Goal: Transaction & Acquisition: Purchase product/service

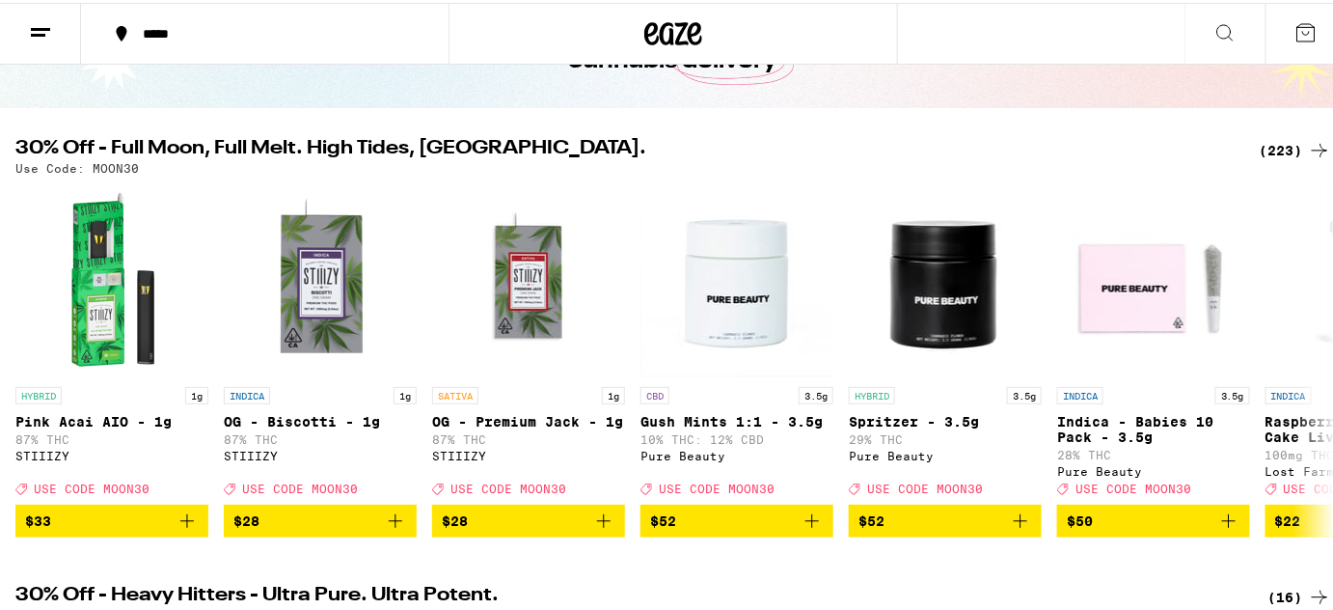
scroll to position [154, 0]
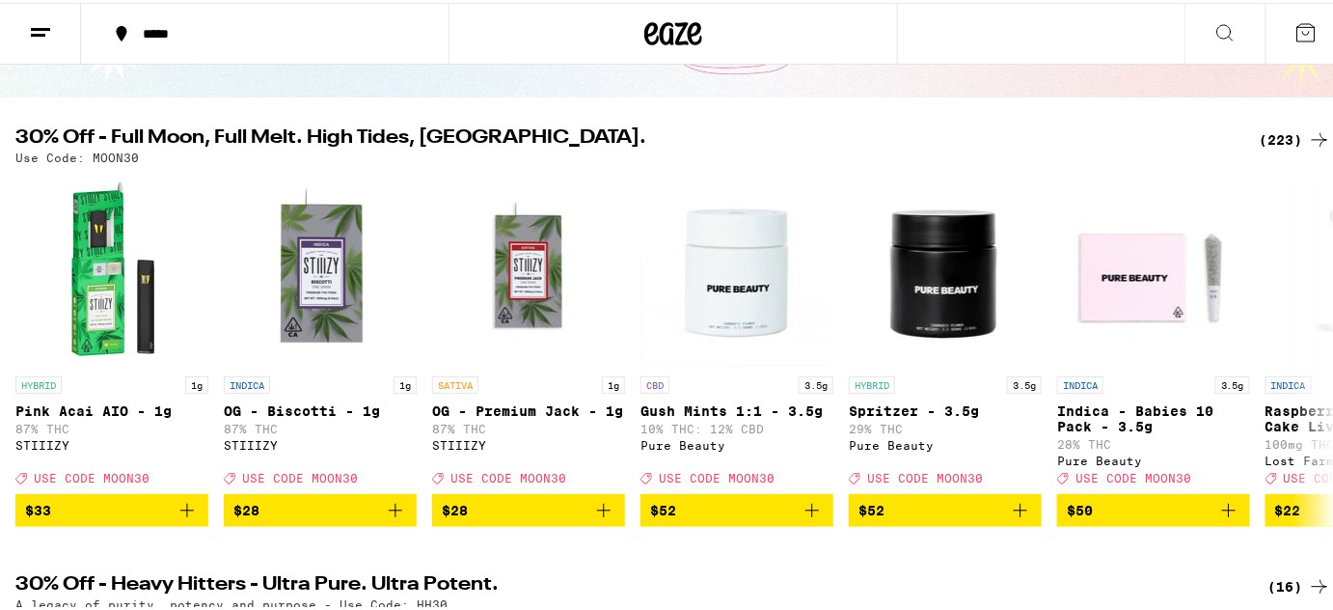
click at [1275, 137] on div "(223)" at bounding box center [1295, 136] width 71 height 23
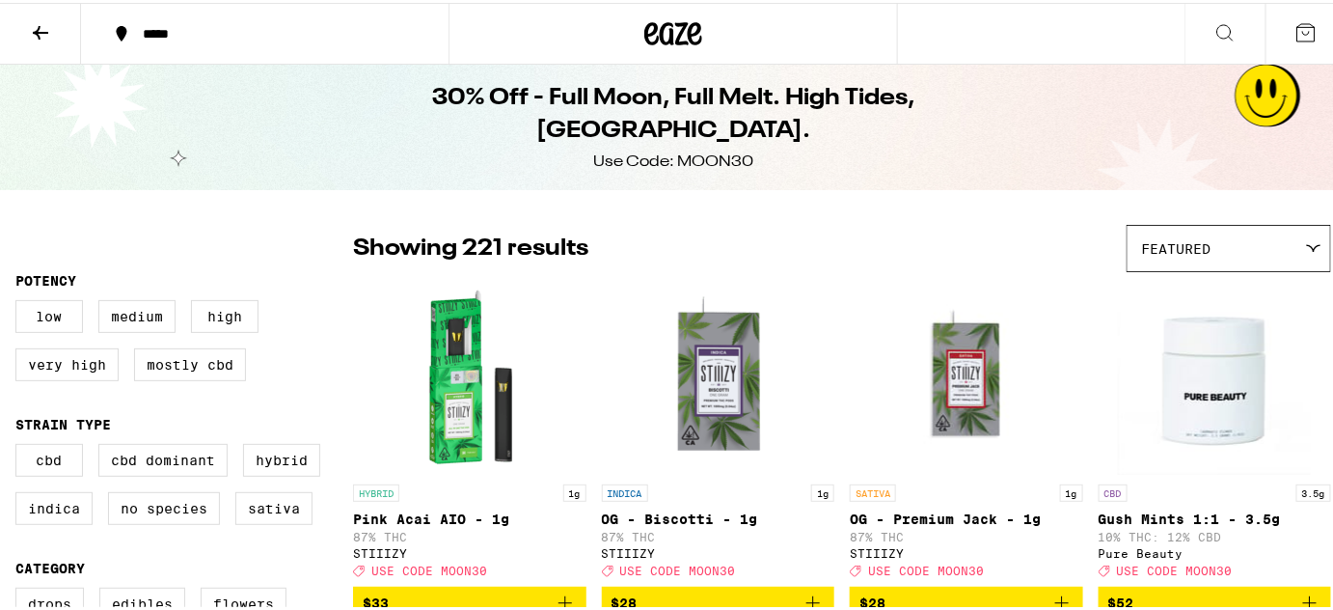
drag, startPoint x: 1255, startPoint y: 1, endPoint x: 894, endPoint y: 234, distance: 429.8
click at [894, 234] on div "Showing 221 results Featured Featured Price: Low to High Price: High to Low" at bounding box center [842, 245] width 978 height 47
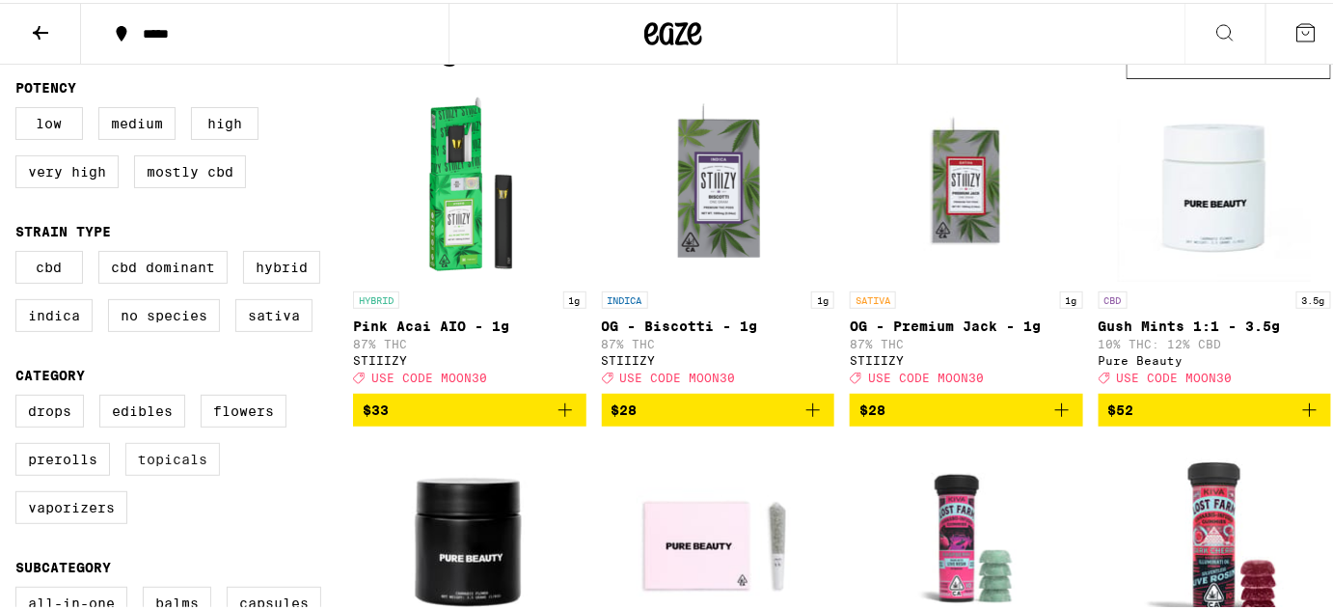
click at [183, 473] on label "Topicals" at bounding box center [172, 456] width 95 height 33
click at [20, 396] on input "Topicals" at bounding box center [19, 395] width 1 height 1
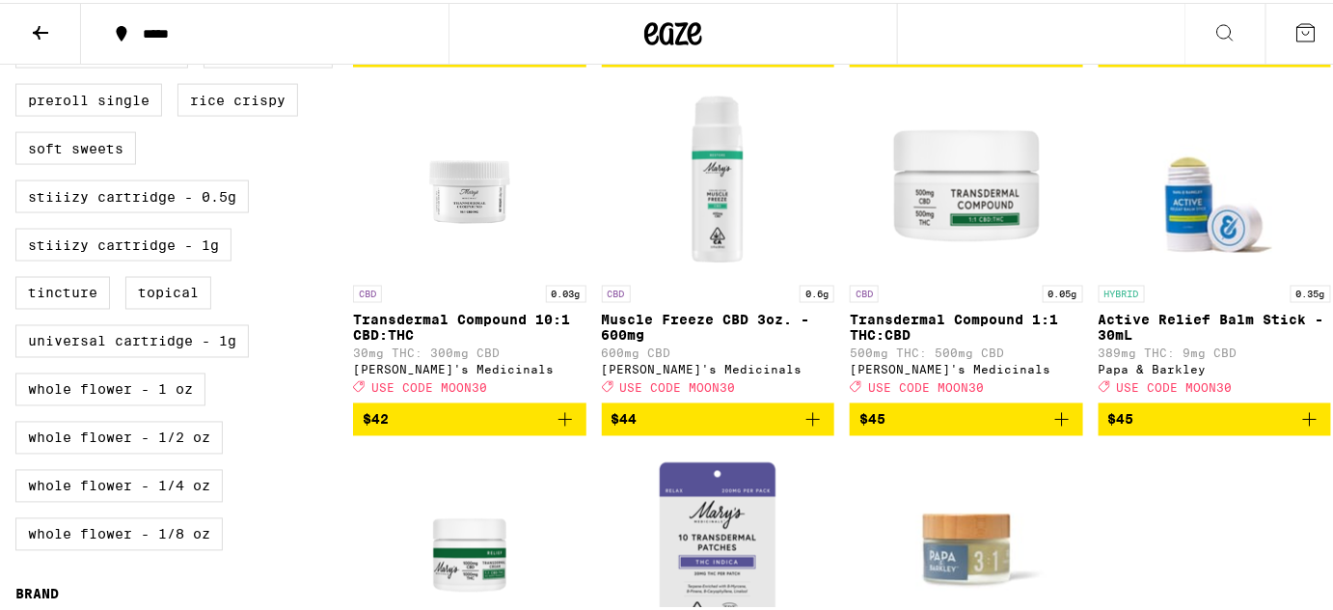
scroll to position [939, 0]
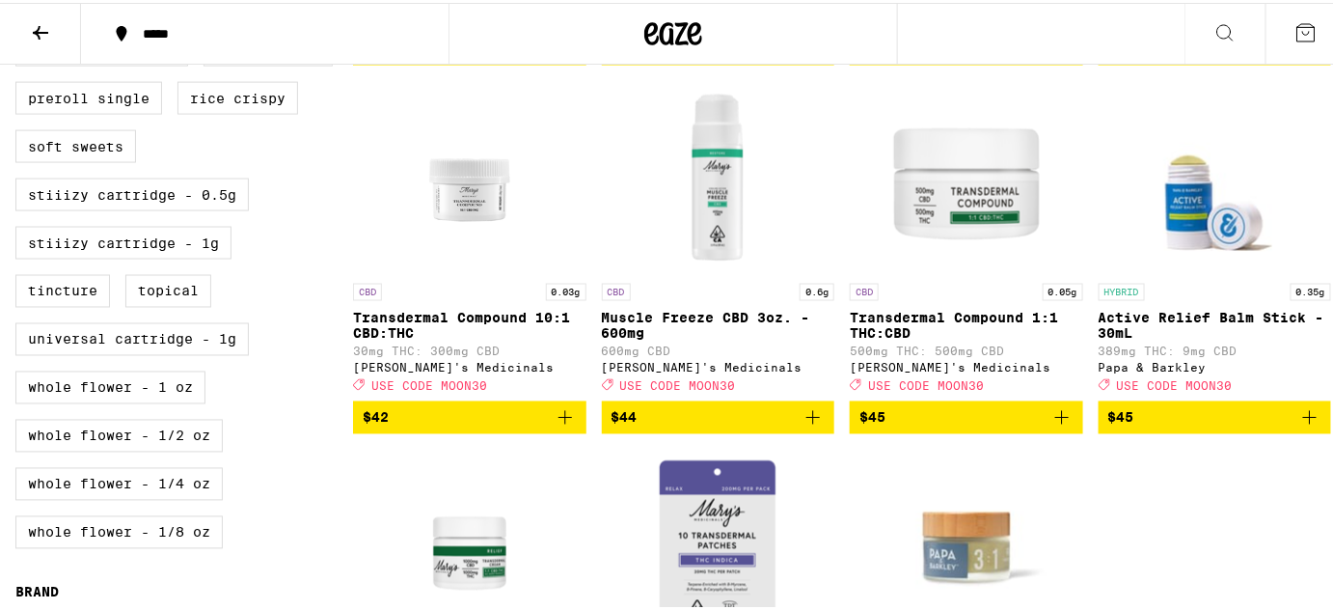
click at [802, 426] on icon "Add to bag" at bounding box center [813, 414] width 23 height 23
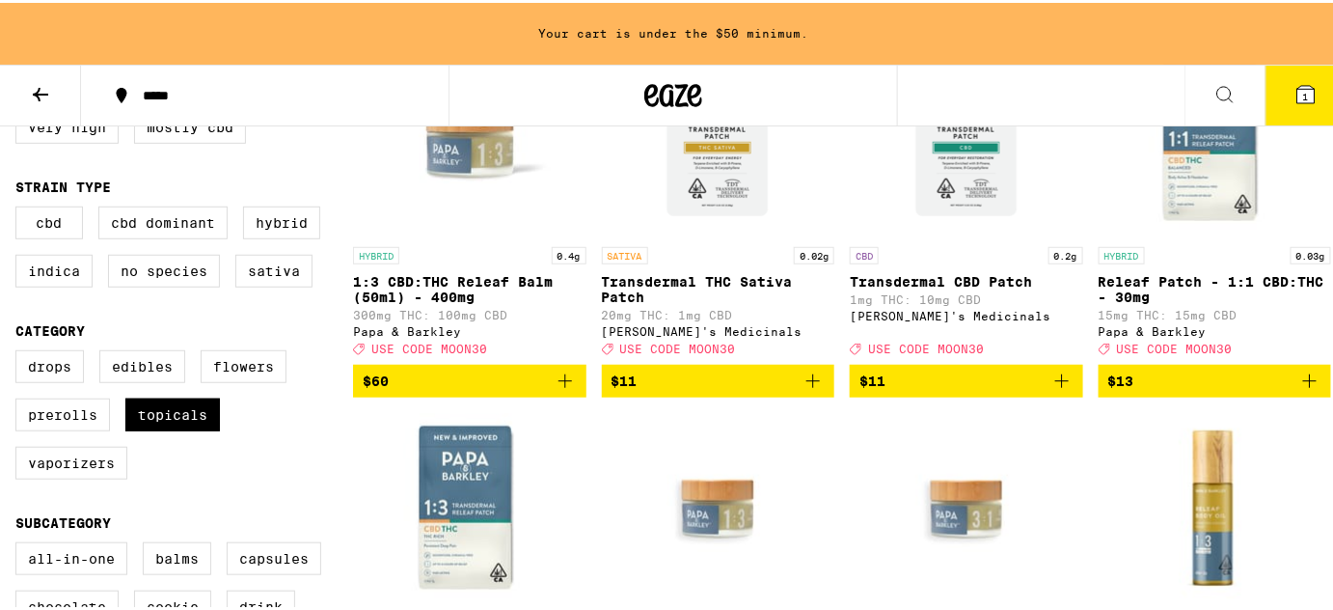
scroll to position [220, 0]
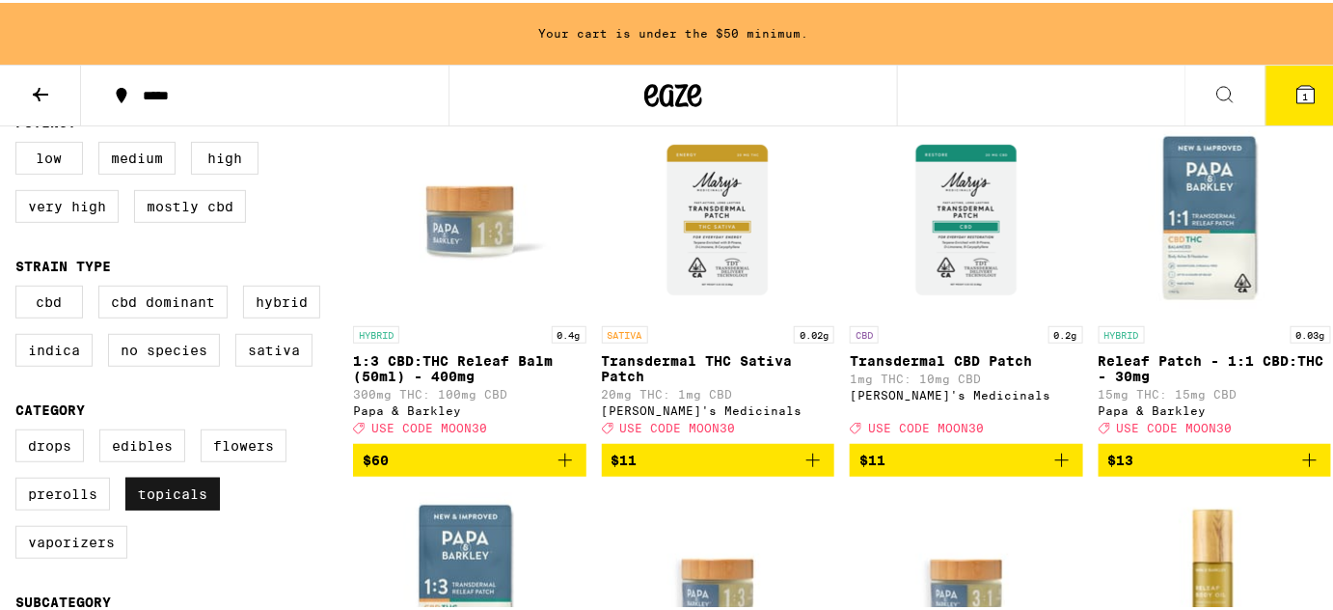
click at [167, 508] on label "Topicals" at bounding box center [172, 491] width 95 height 33
click at [20, 430] on input "Topicals" at bounding box center [19, 429] width 1 height 1
checkbox input "false"
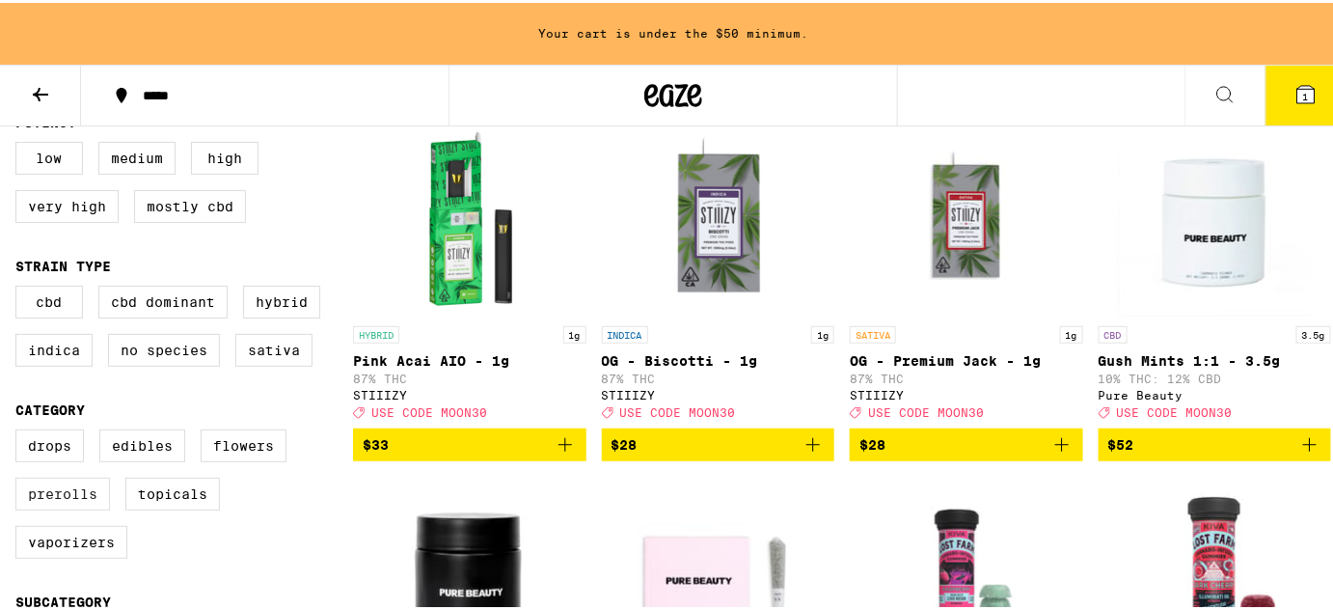
click at [82, 508] on label "Prerolls" at bounding box center [62, 491] width 95 height 33
click at [20, 430] on input "Prerolls" at bounding box center [19, 429] width 1 height 1
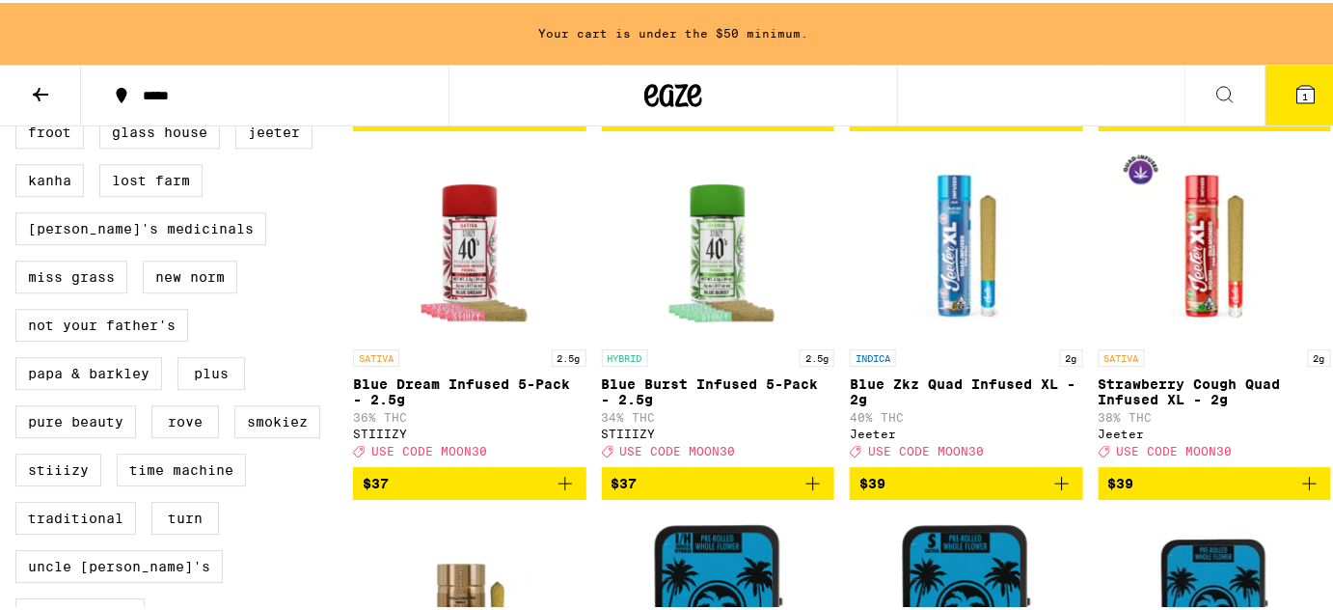
scroll to position [1640, 0]
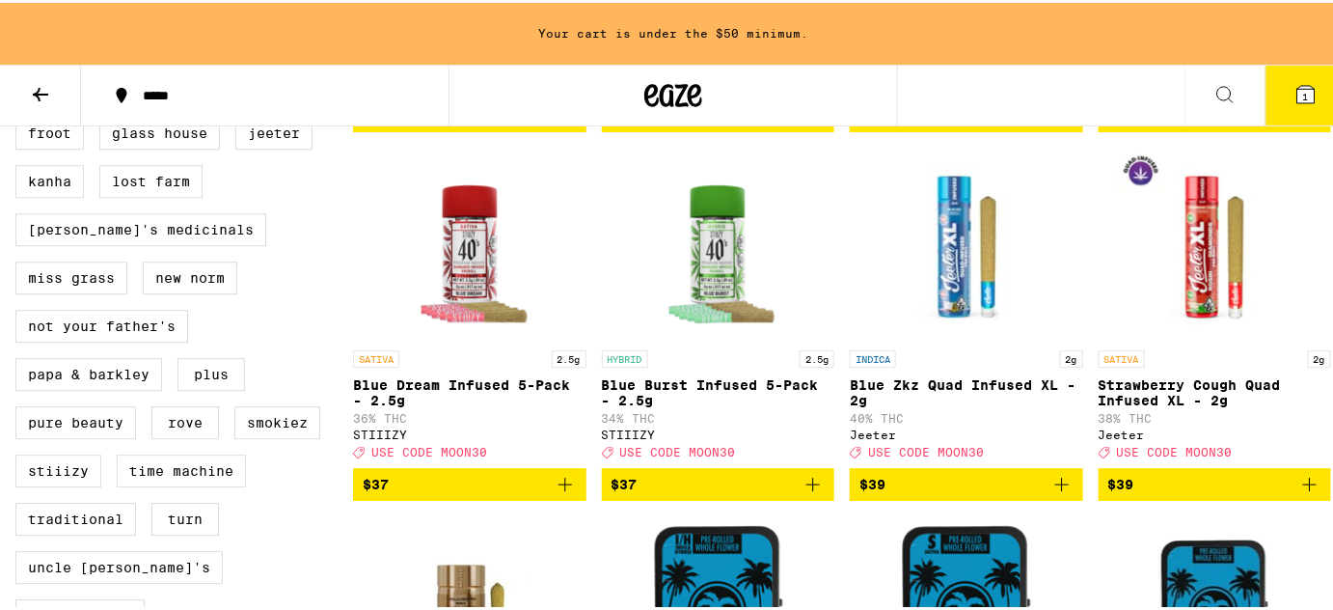
click at [565, 493] on icon "Add to bag" at bounding box center [565, 481] width 23 height 23
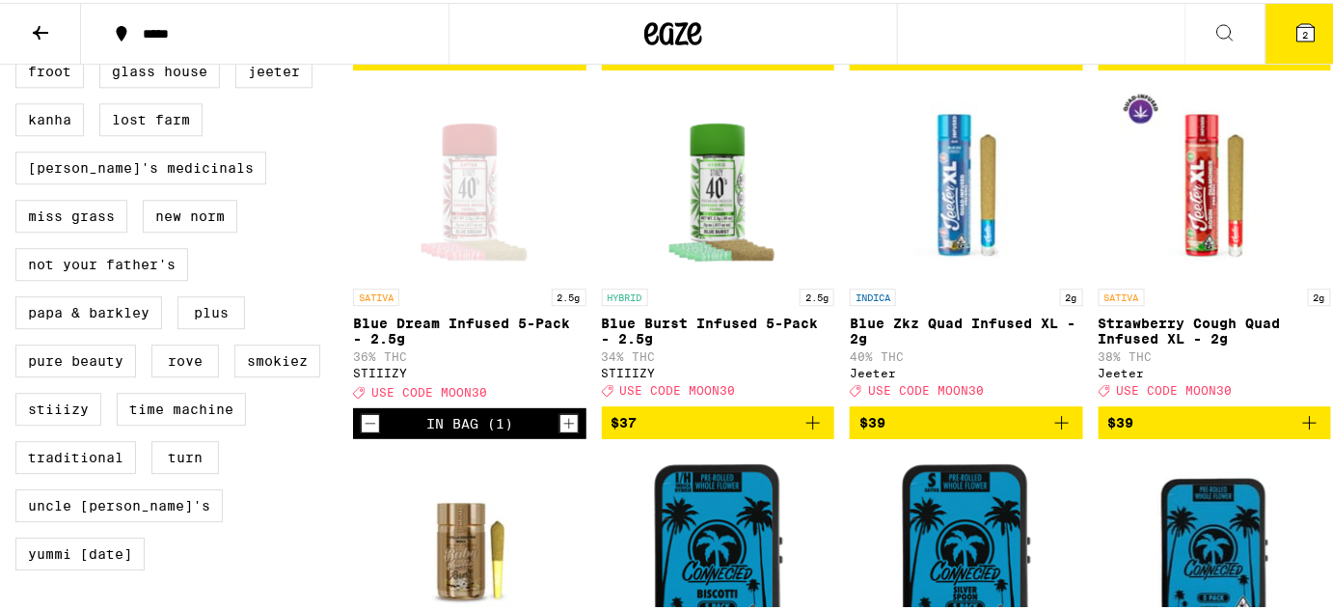
scroll to position [1579, 0]
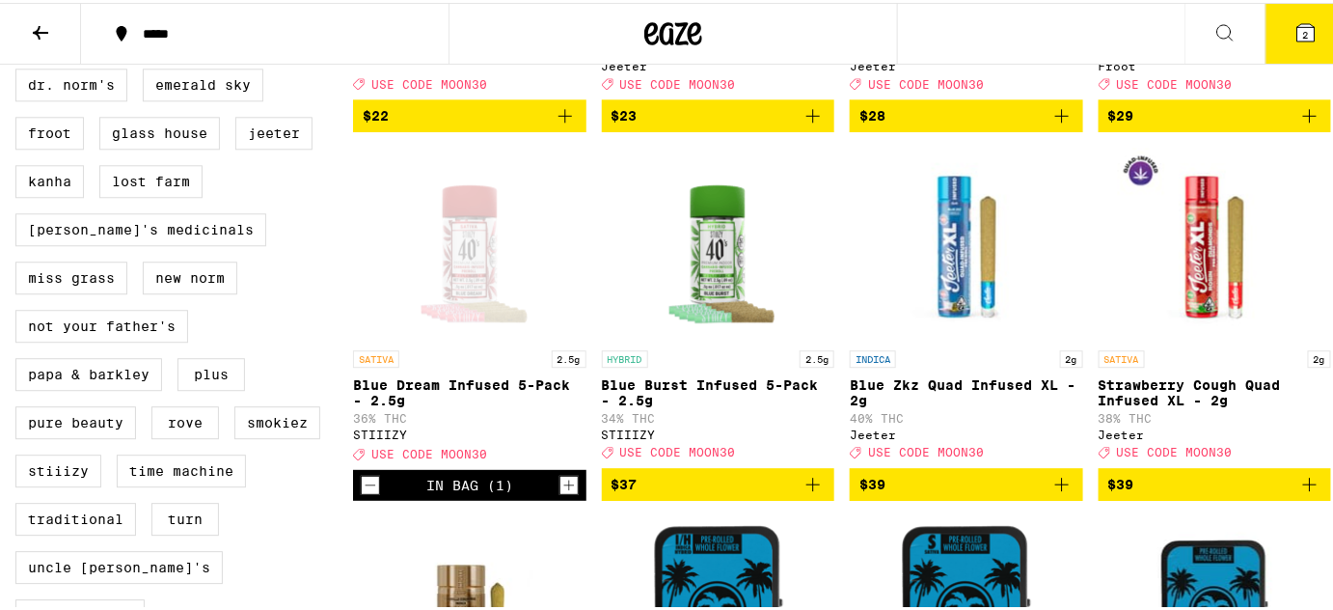
click at [808, 493] on icon "Add to bag" at bounding box center [813, 481] width 23 height 23
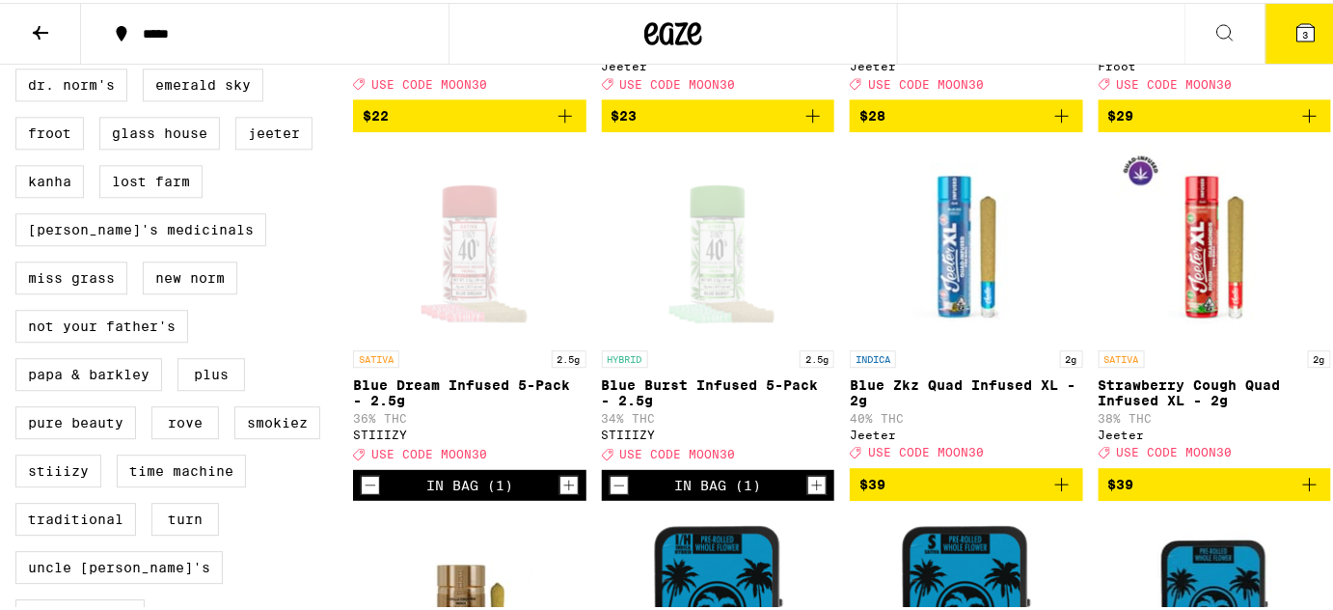
scroll to position [2017, 0]
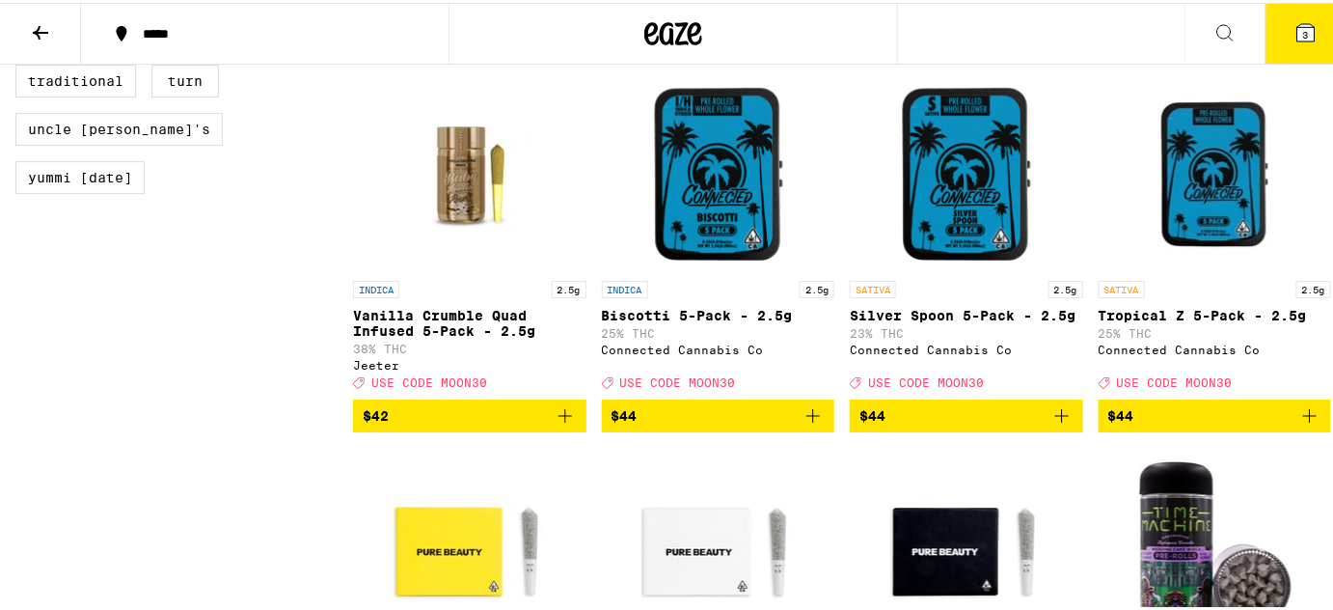
click at [569, 425] on icon "Add to bag" at bounding box center [565, 412] width 23 height 23
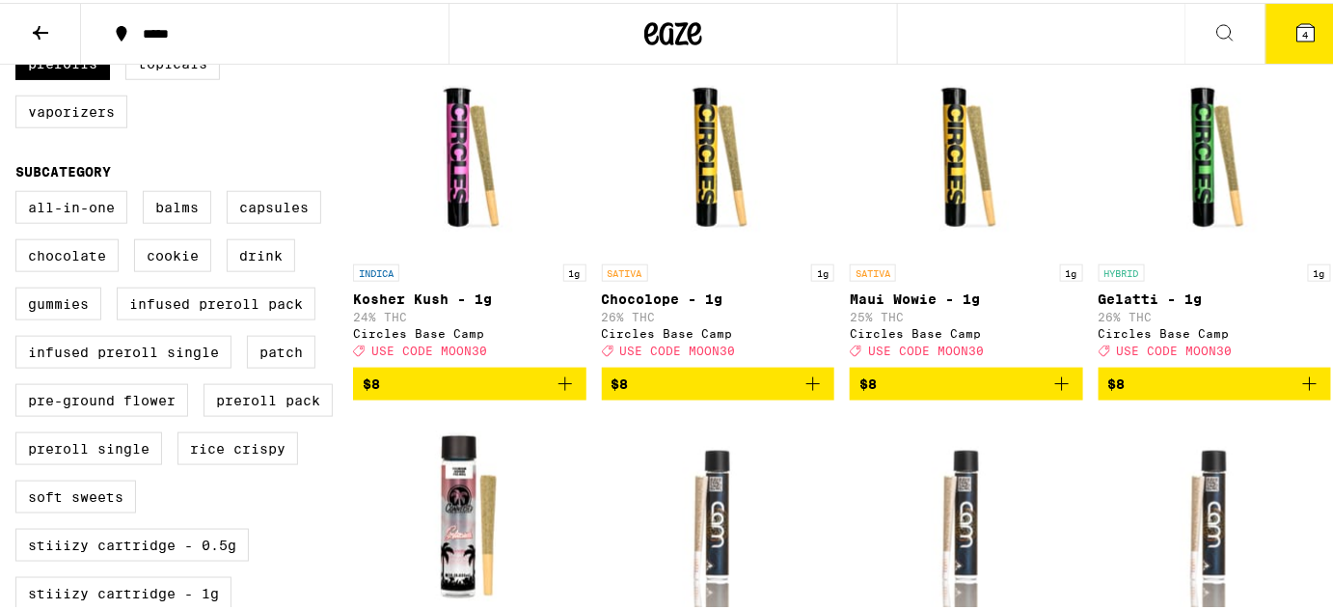
scroll to position [485, 0]
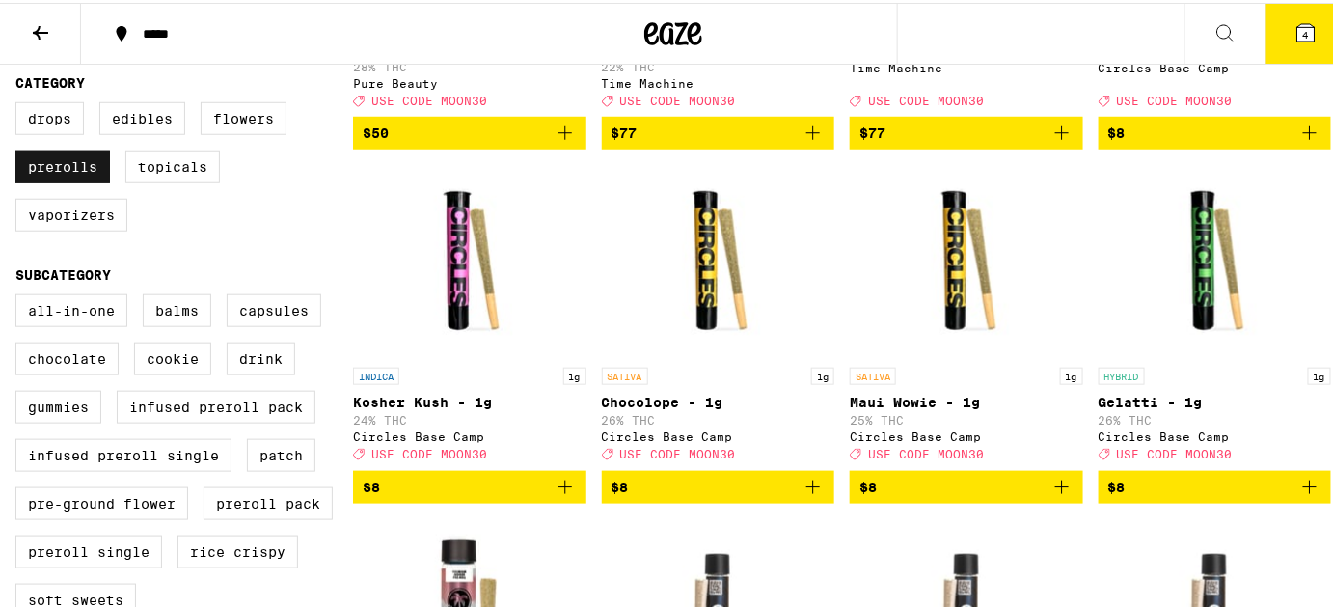
click at [52, 180] on label "Prerolls" at bounding box center [62, 164] width 95 height 33
click at [20, 103] on input "Prerolls" at bounding box center [19, 102] width 1 height 1
checkbox input "false"
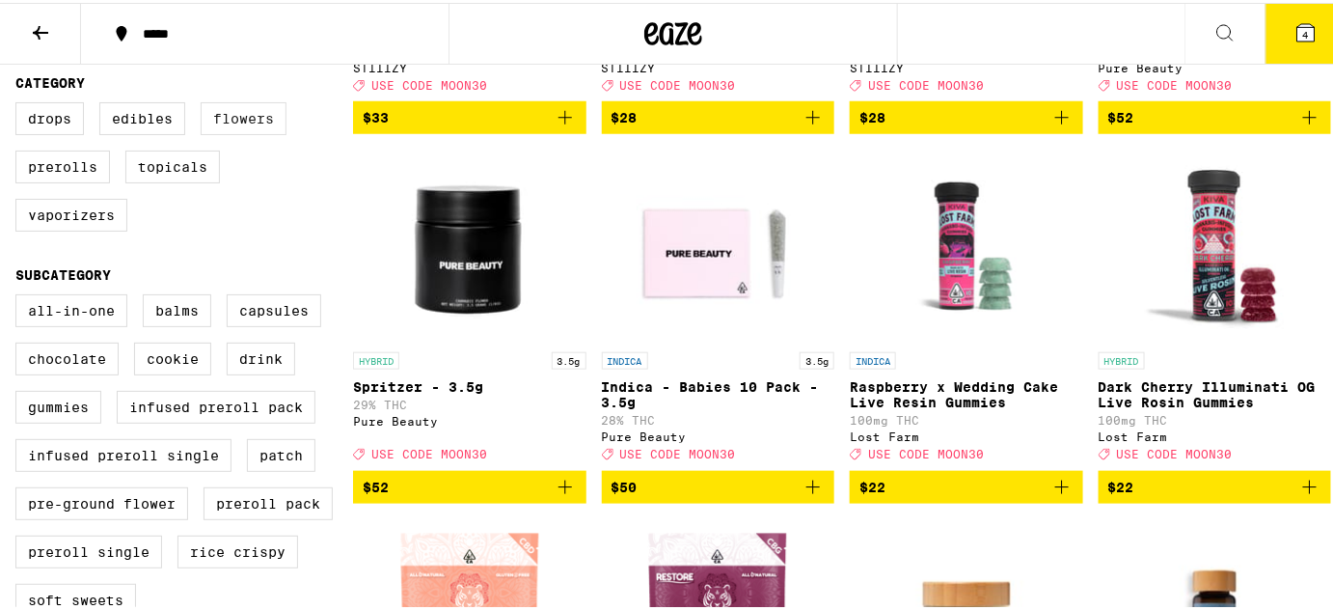
click at [224, 127] on label "Flowers" at bounding box center [244, 115] width 86 height 33
click at [20, 103] on input "Flowers" at bounding box center [19, 102] width 1 height 1
checkbox input "true"
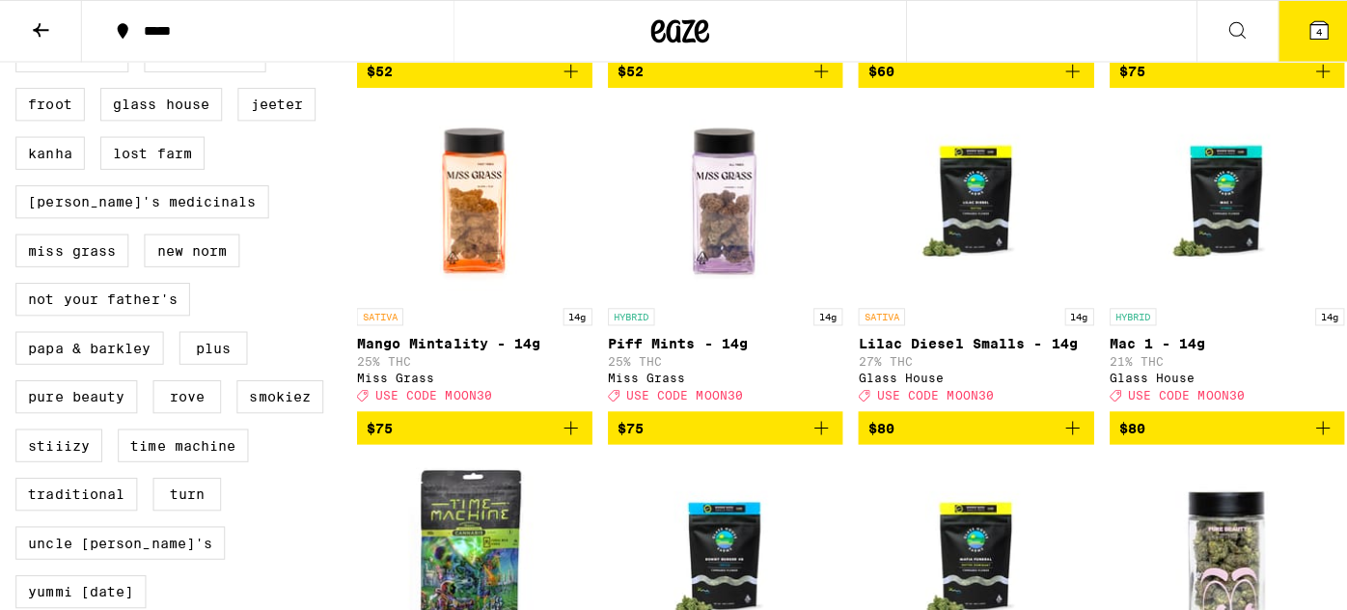
scroll to position [1610, 0]
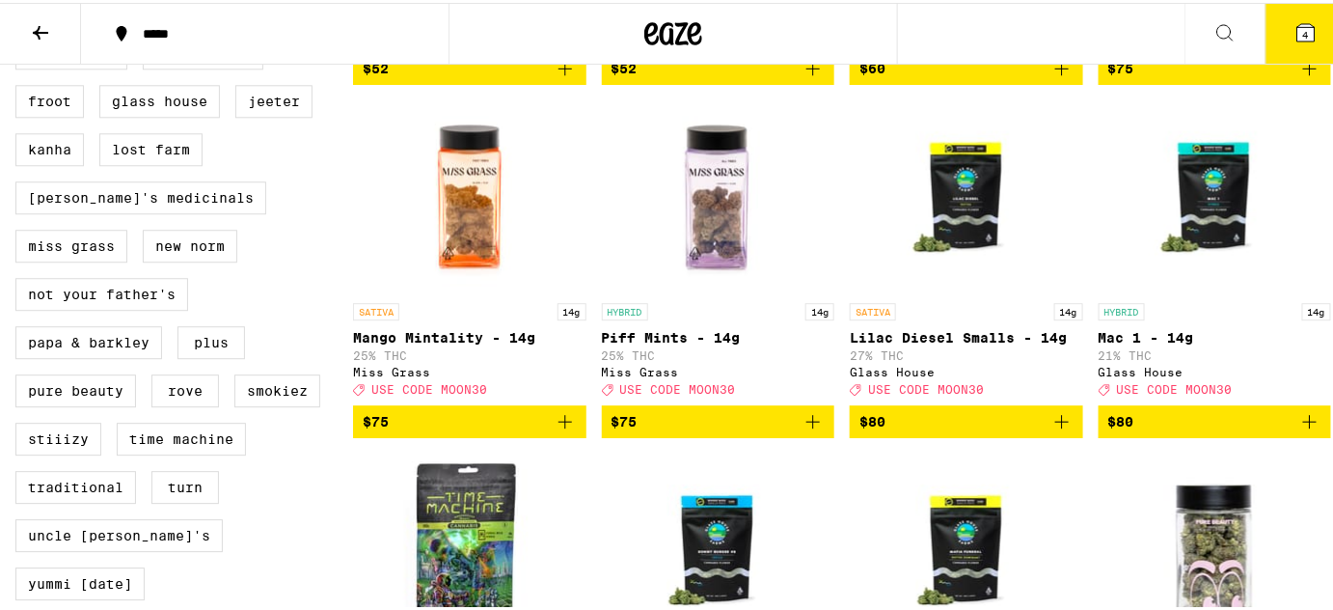
click at [810, 430] on icon "Add to bag" at bounding box center [813, 418] width 23 height 23
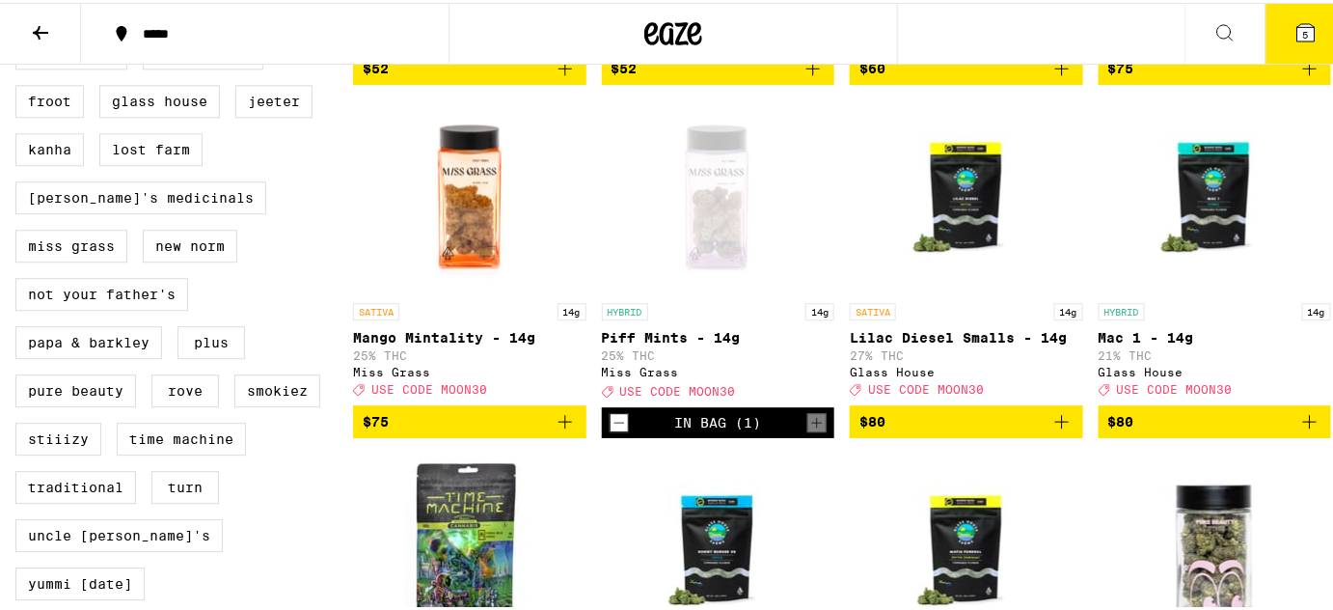
click at [1295, 18] on icon at bounding box center [1306, 29] width 23 height 23
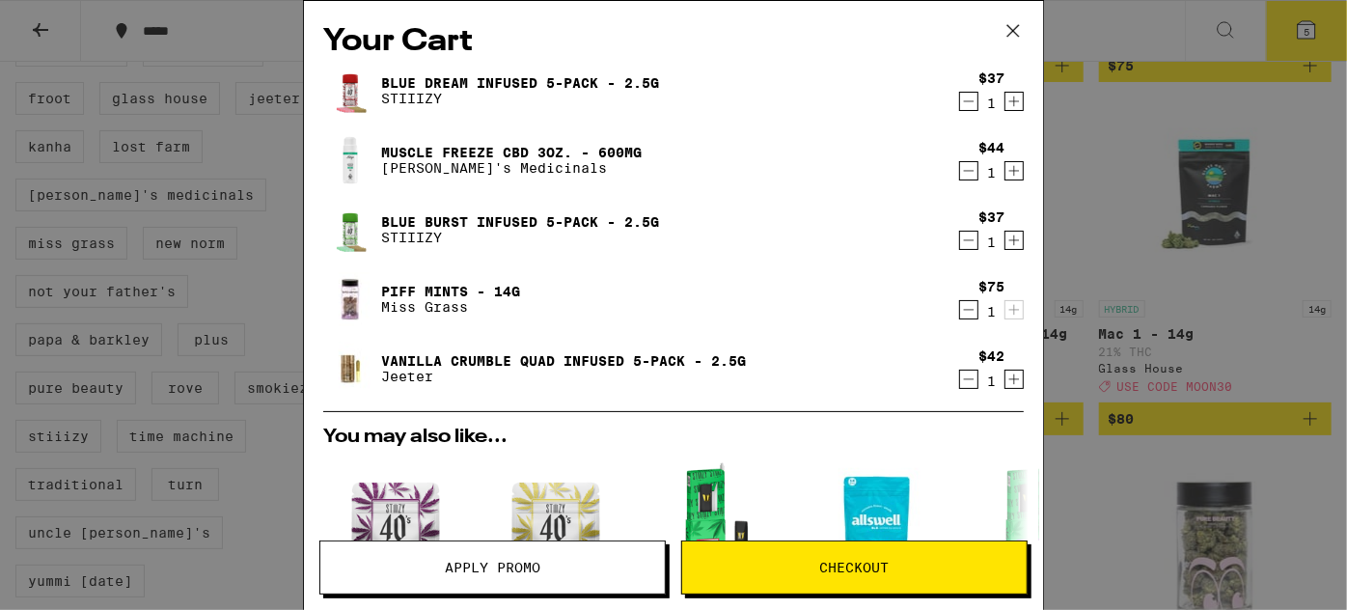
scroll to position [465, 0]
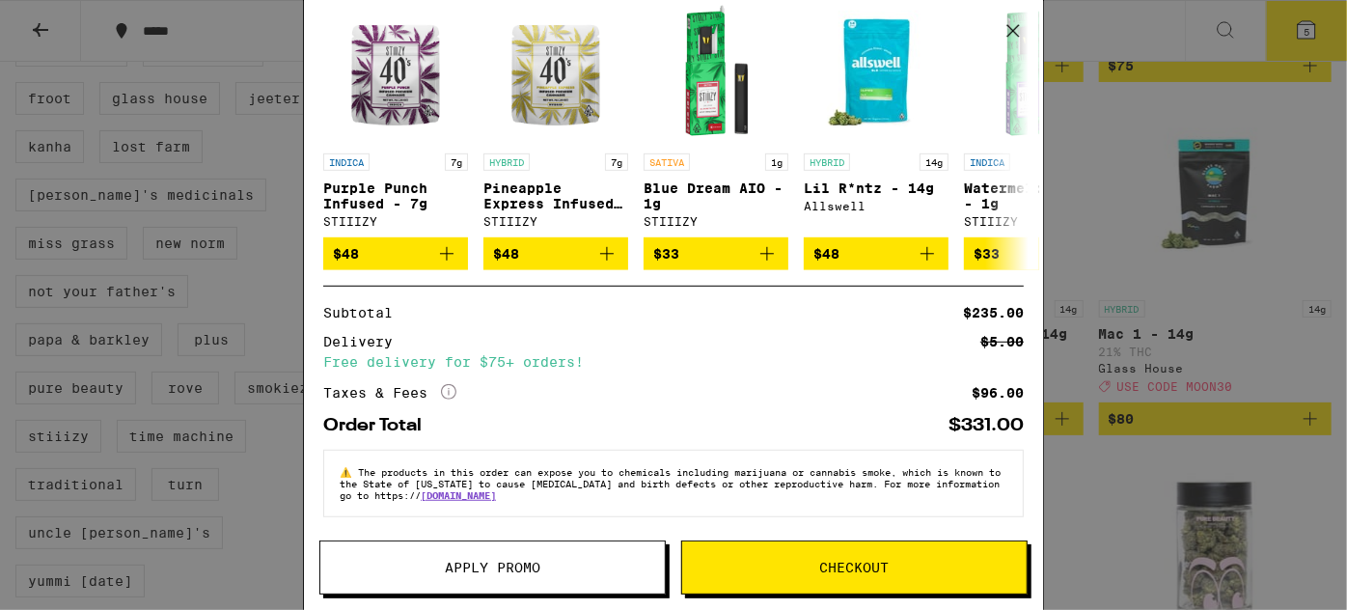
click at [531, 563] on span "Apply Promo" at bounding box center [493, 568] width 96 height 14
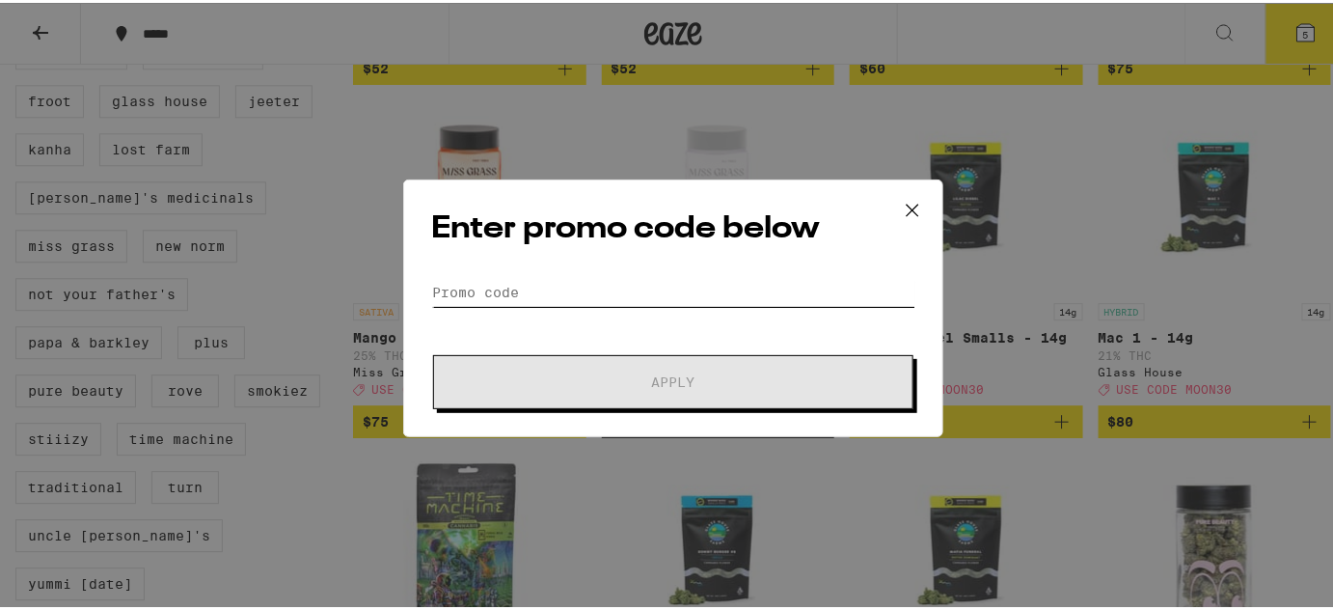
click at [785, 282] on input "Promo Code" at bounding box center [673, 289] width 484 height 29
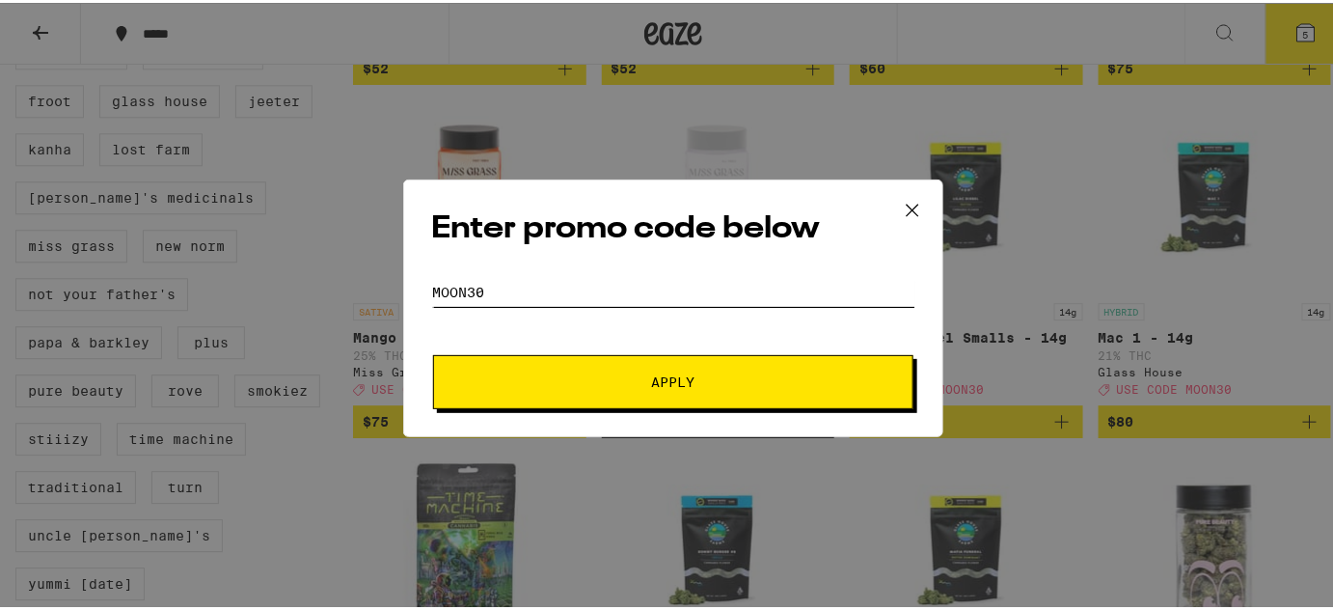
type input "moon30"
click at [695, 374] on span "Apply" at bounding box center [673, 379] width 347 height 14
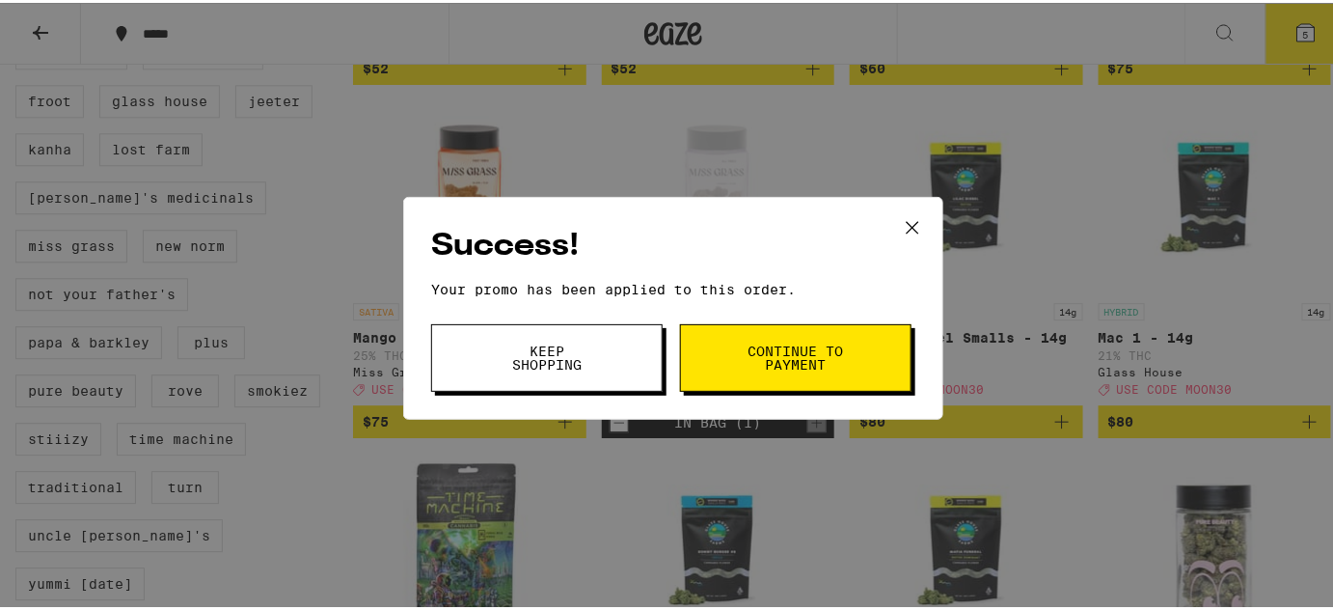
click at [581, 347] on span "Keep Shopping" at bounding box center [547, 355] width 98 height 27
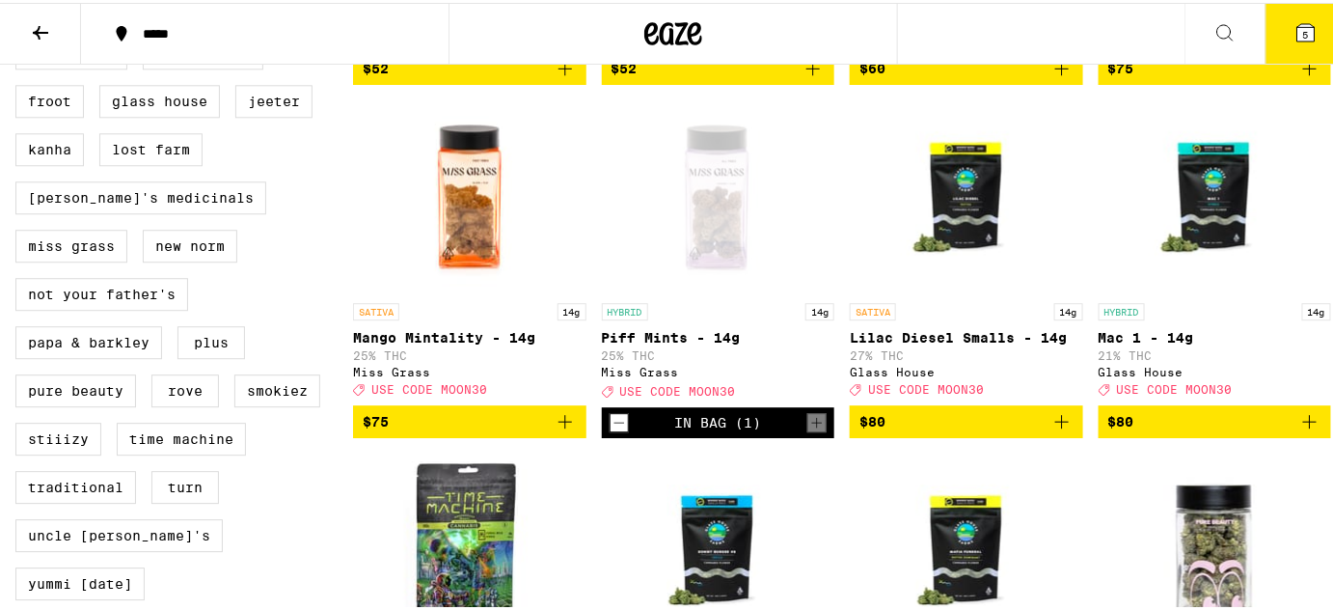
click at [1304, 27] on span "5" at bounding box center [1307, 32] width 6 height 12
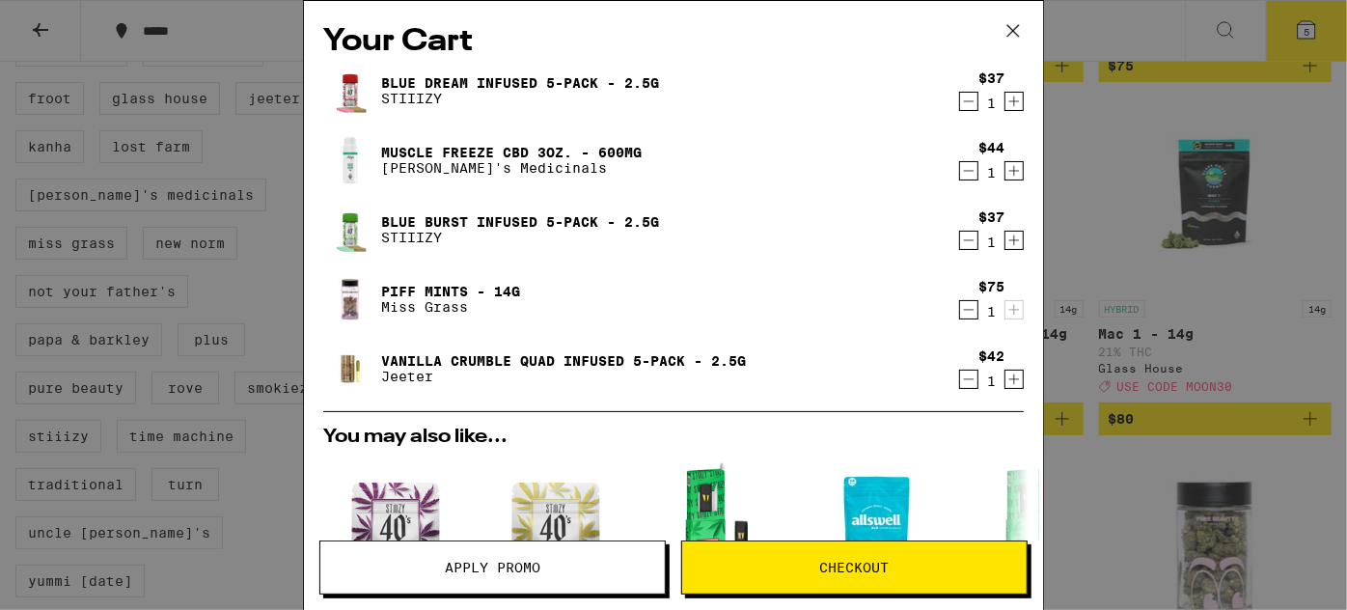
click at [1013, 26] on icon at bounding box center [1013, 30] width 29 height 29
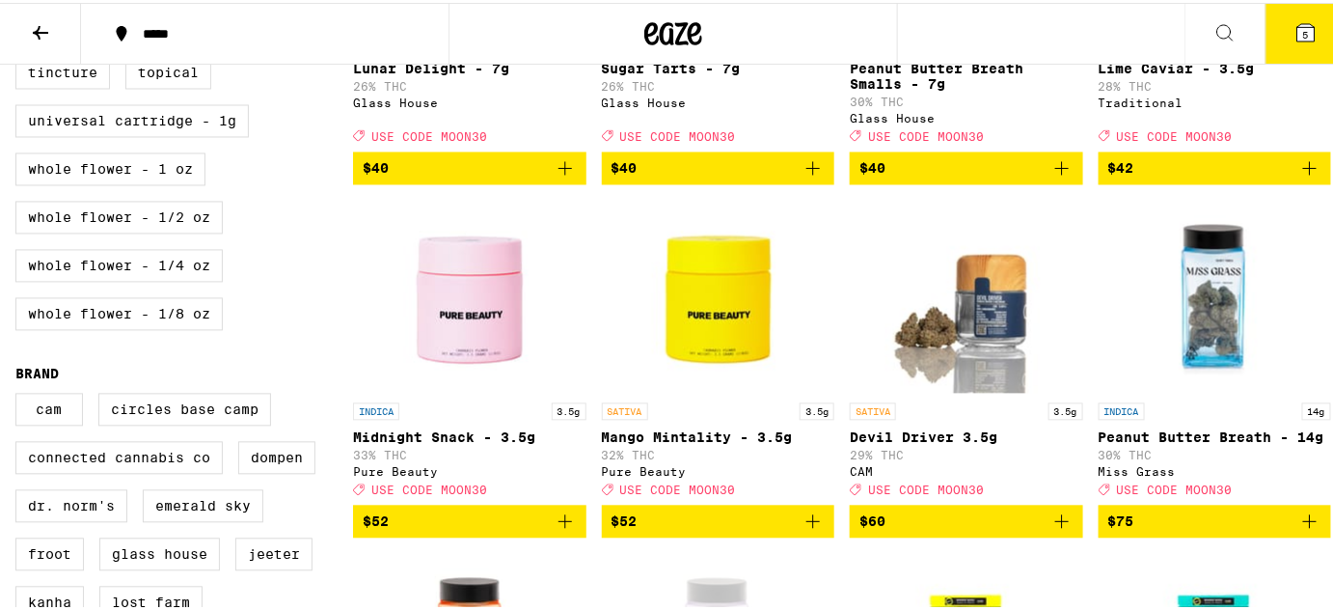
scroll to position [1158, 0]
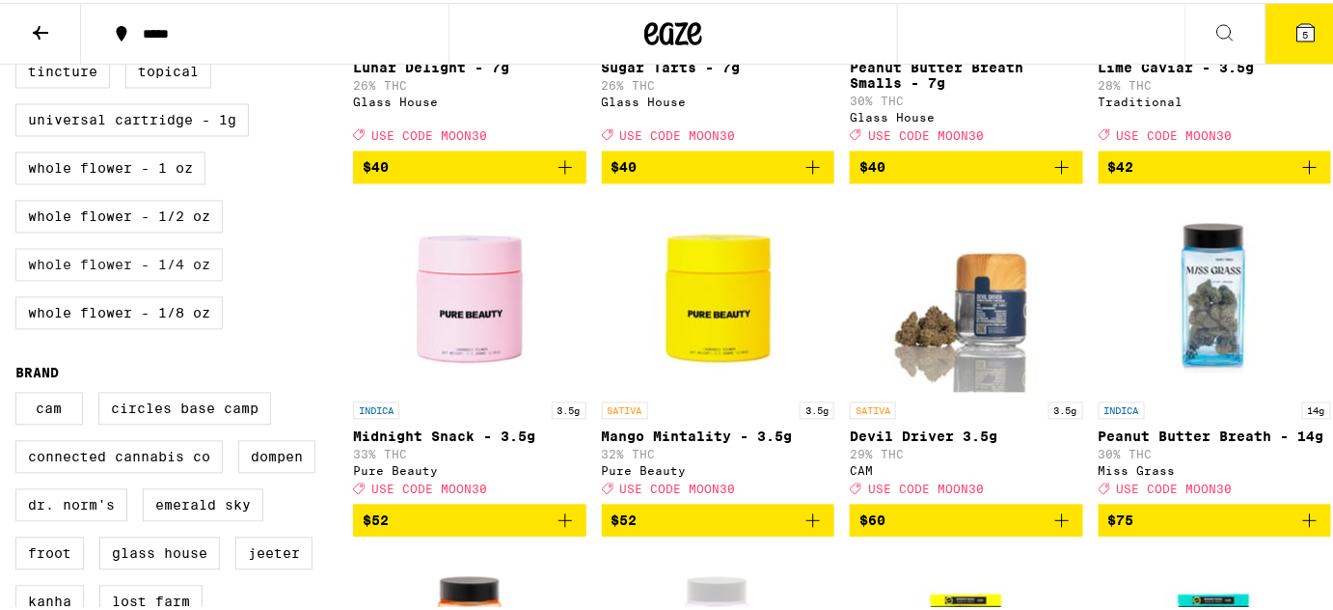
click at [172, 279] on label "Whole Flower - 1/4 oz" at bounding box center [118, 262] width 207 height 33
checkbox input "true"
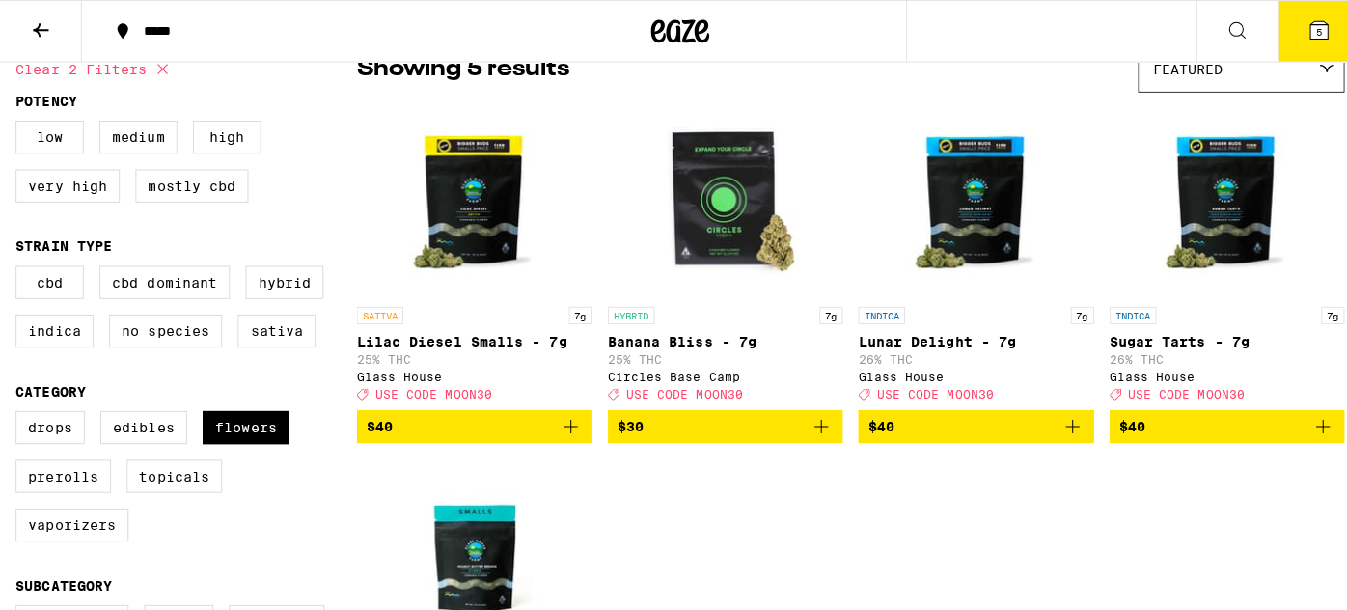
scroll to position [180, 0]
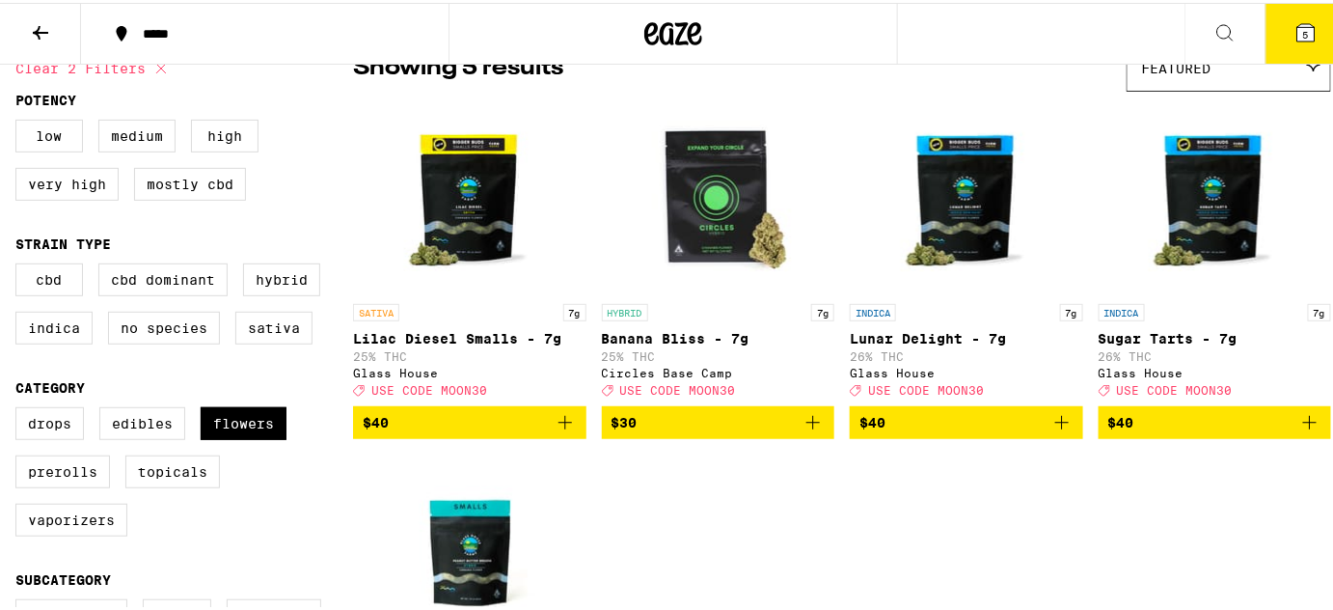
click at [1299, 423] on icon "Add to bag" at bounding box center [1310, 419] width 23 height 23
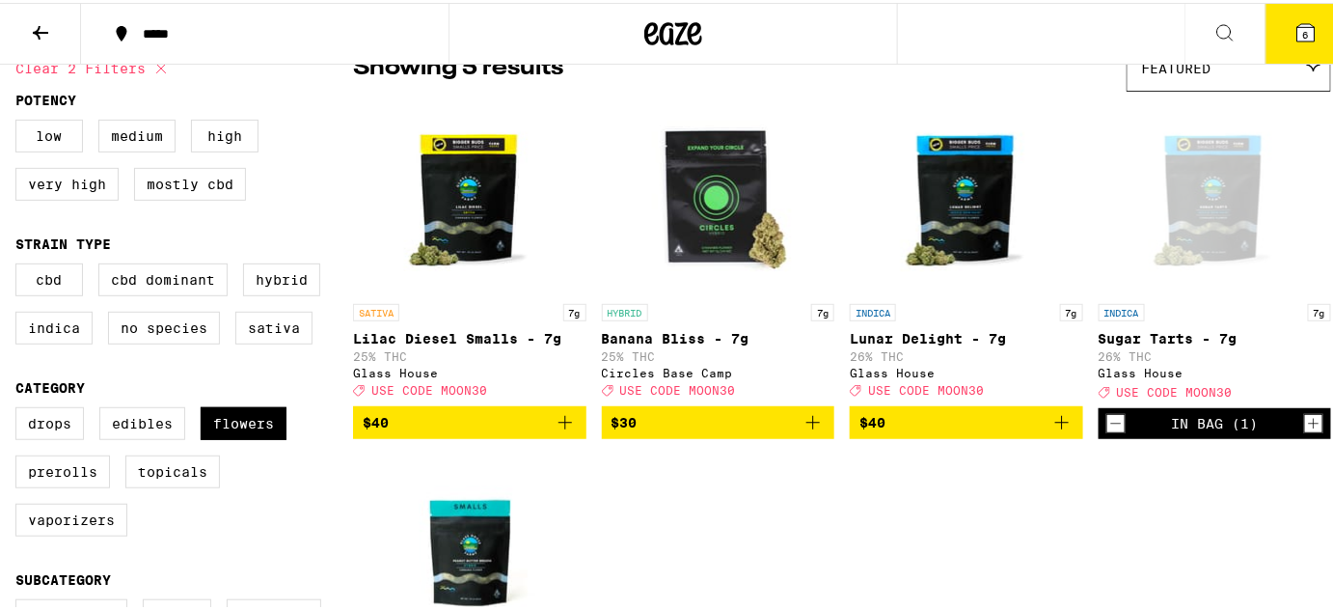
click at [1266, 29] on button "6" at bounding box center [1306, 31] width 81 height 60
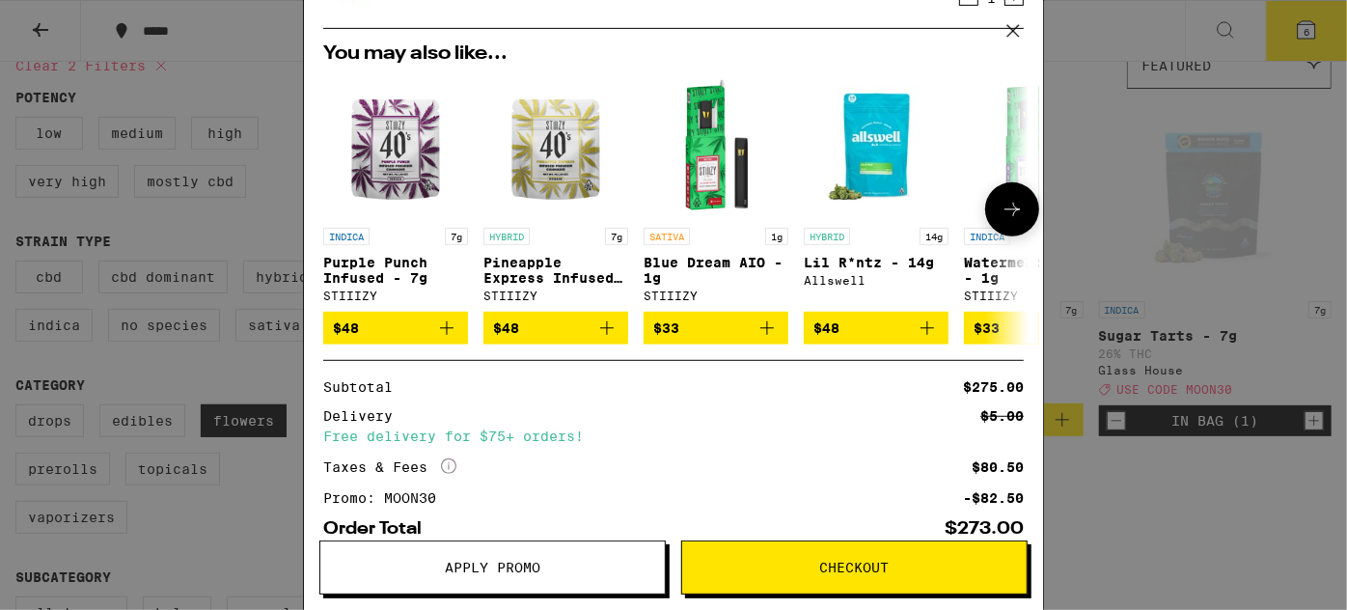
scroll to position [564, 0]
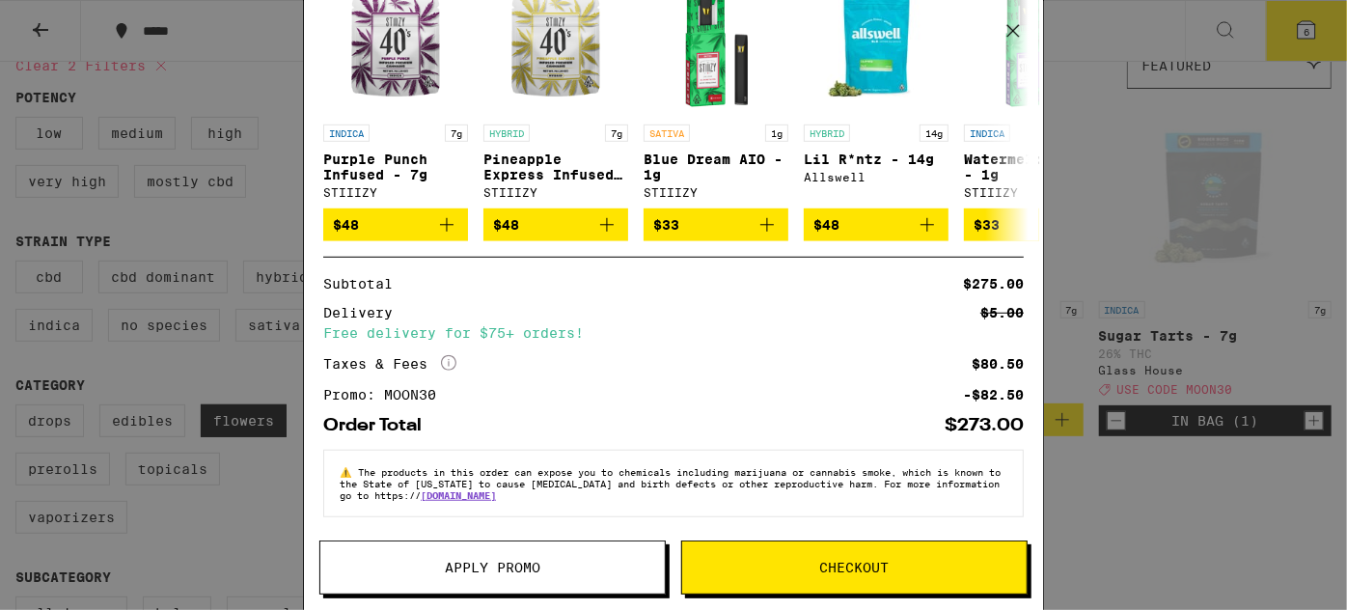
click at [993, 563] on span "Checkout" at bounding box center [854, 568] width 344 height 14
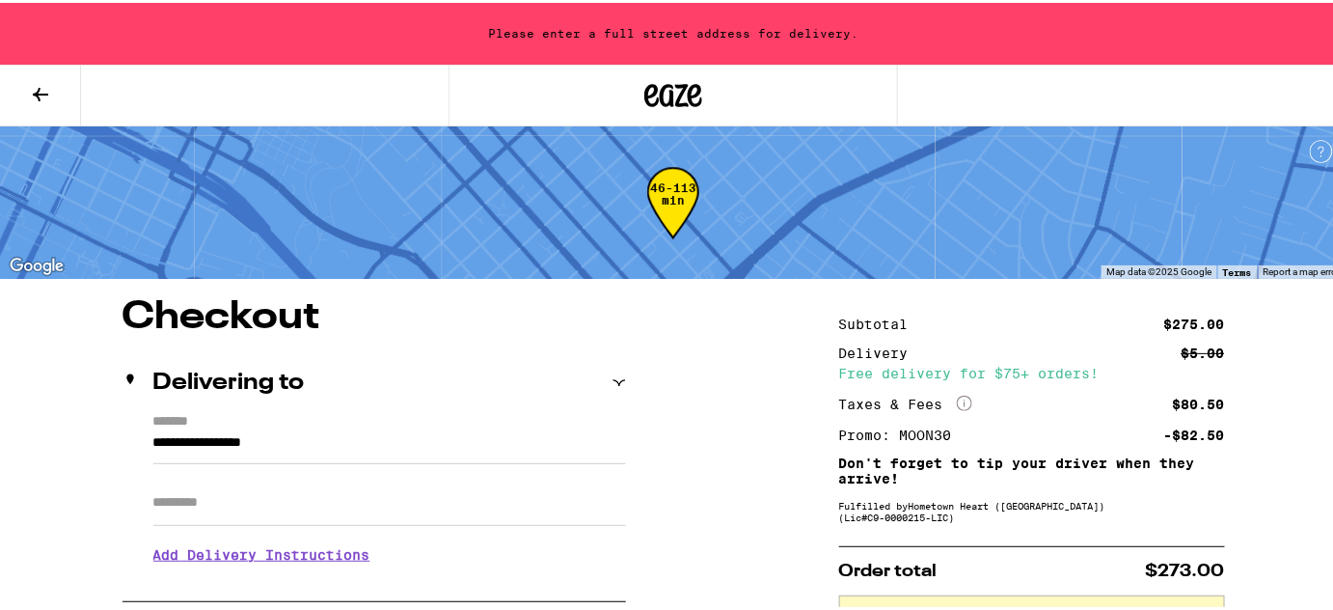
click at [268, 511] on input "Apt/Suite" at bounding box center [389, 500] width 473 height 46
click at [290, 443] on input "**********" at bounding box center [389, 444] width 473 height 33
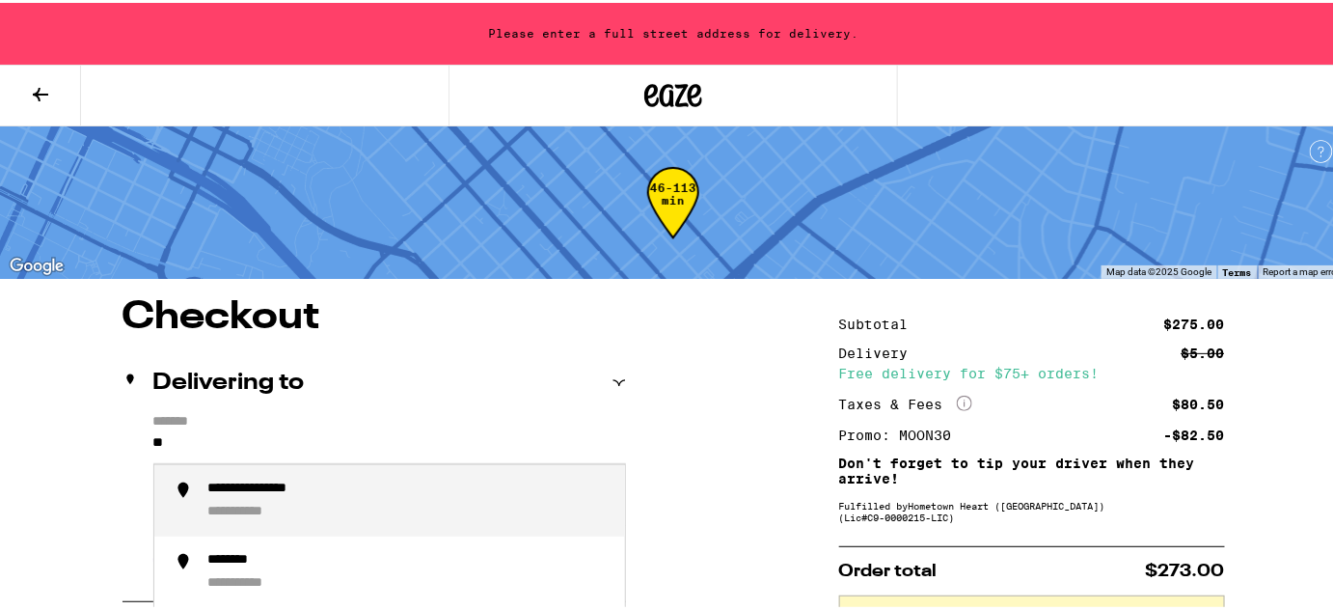
type input "*"
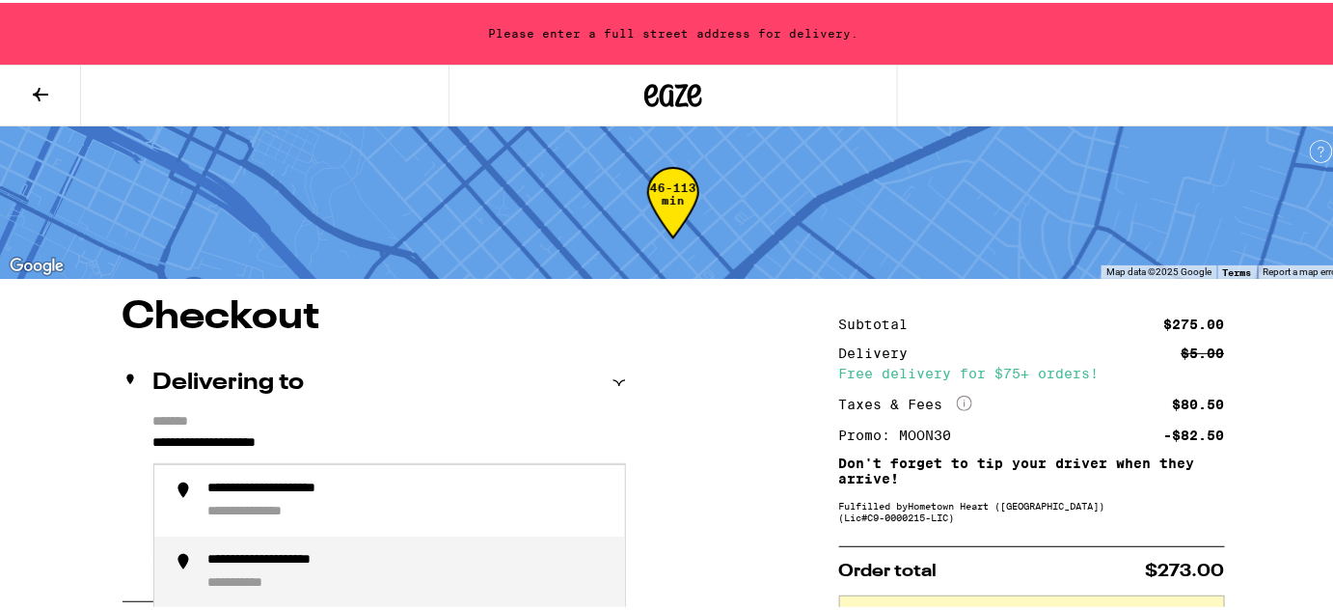
click at [282, 558] on div "**********" at bounding box center [299, 557] width 183 height 17
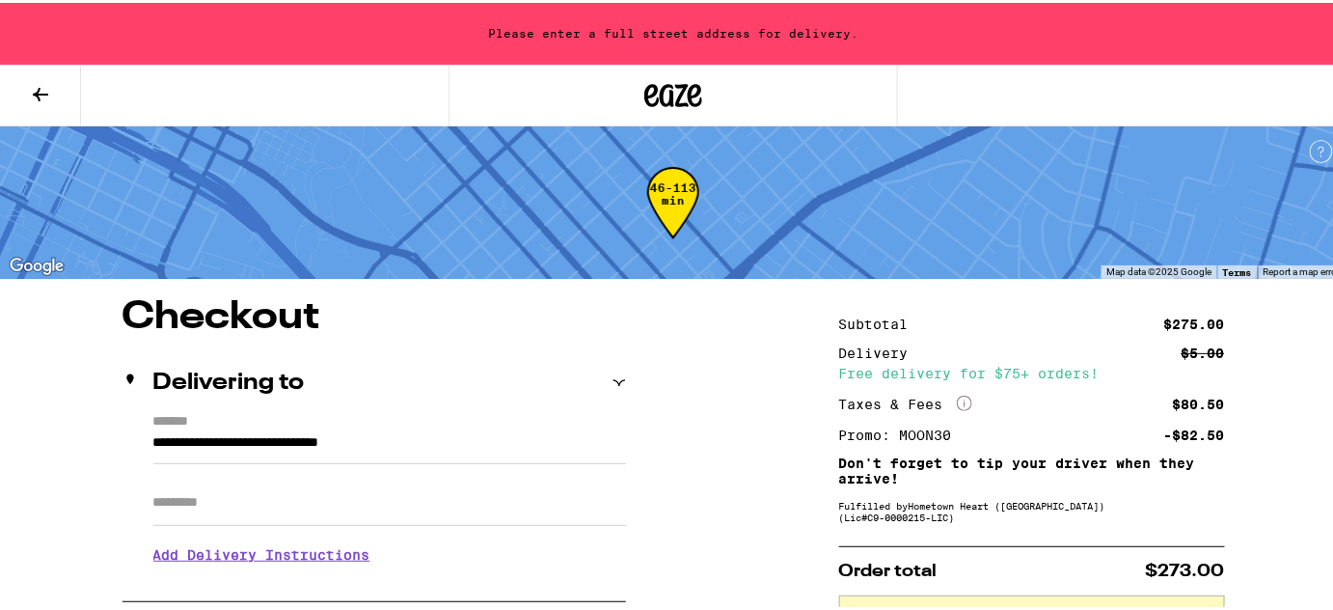
type input "**********"
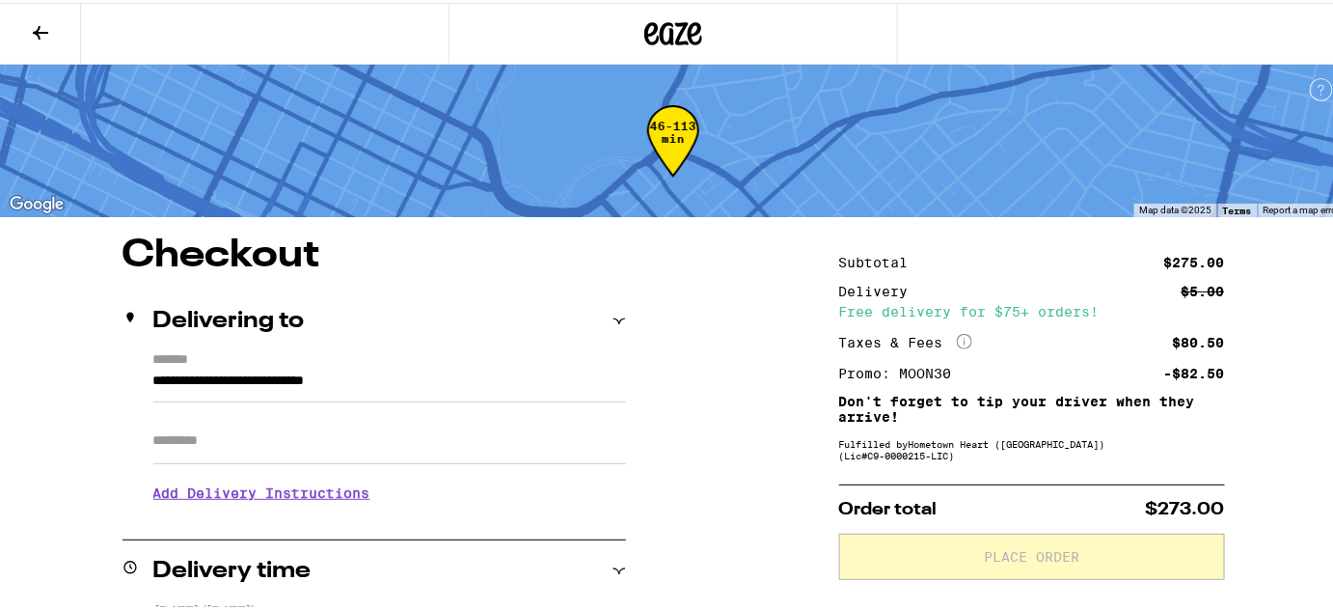
click at [409, 441] on input "Apt/Suite" at bounding box center [389, 438] width 473 height 46
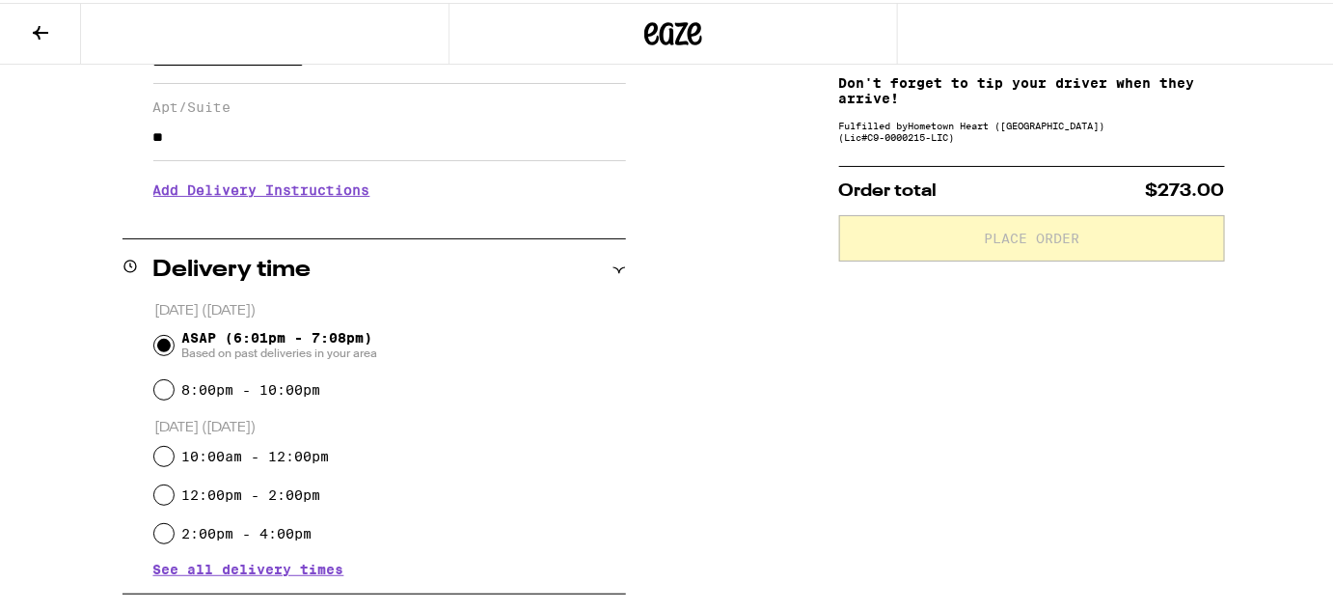
scroll to position [318, 0]
type input "**"
click at [276, 195] on h3 "Add Delivery Instructions" at bounding box center [389, 187] width 473 height 44
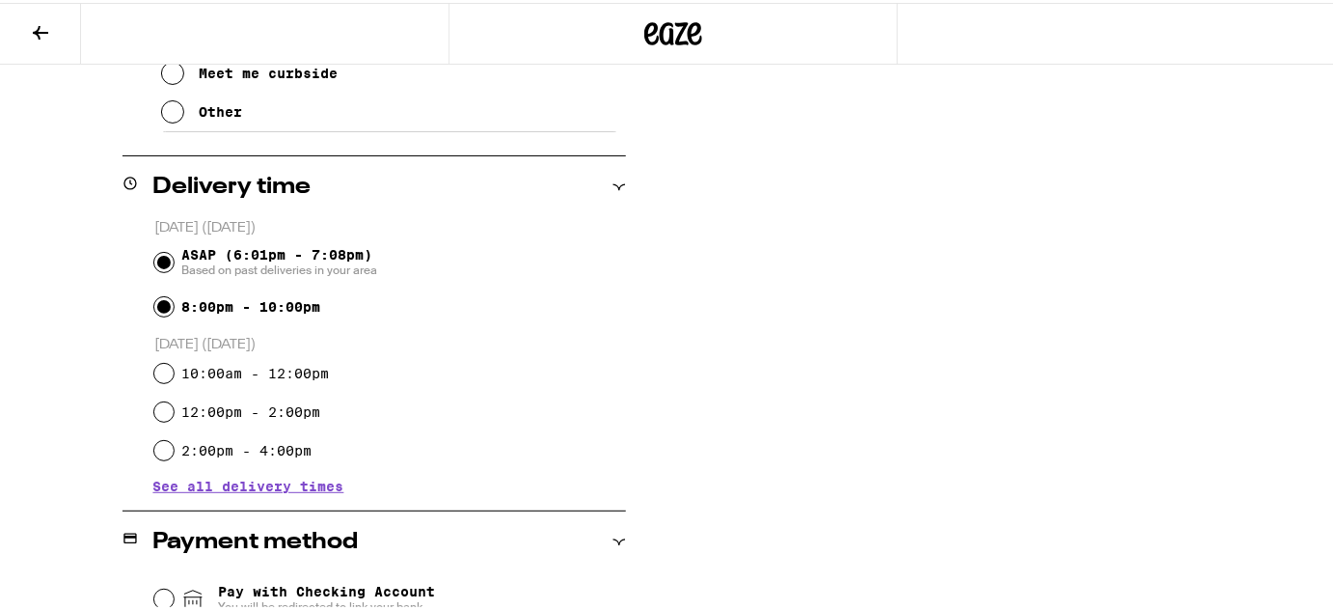
click at [165, 301] on input "8:00pm - 10:00pm" at bounding box center [163, 303] width 19 height 19
radio input "true"
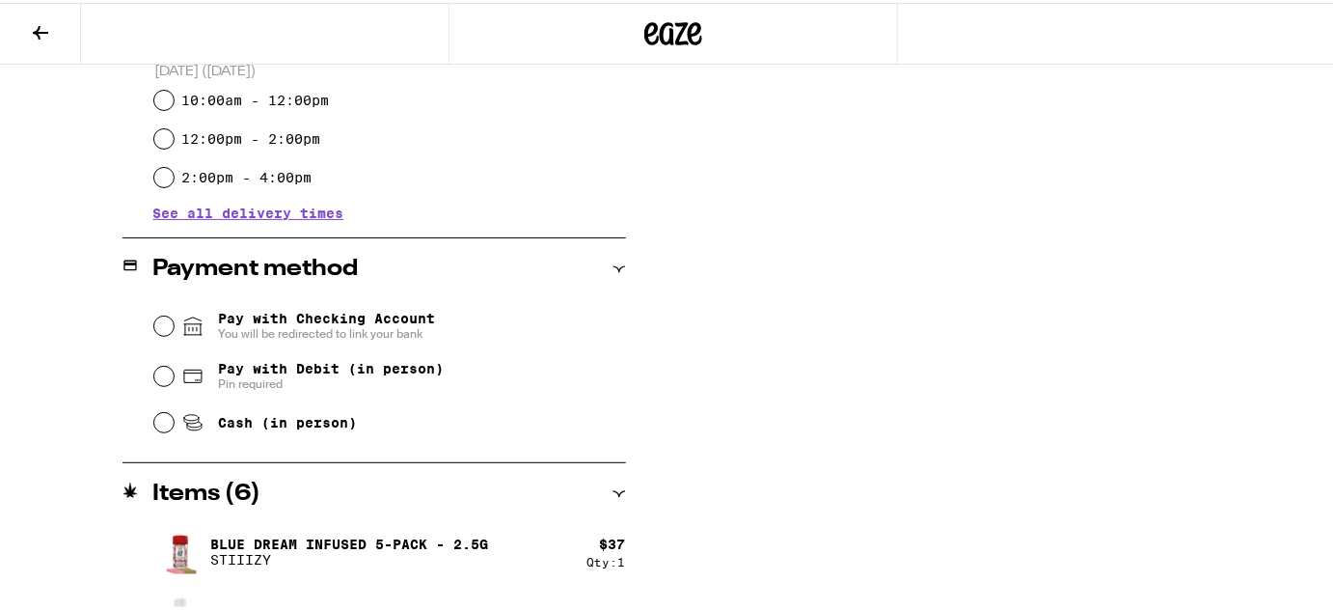
scroll to position [908, 0]
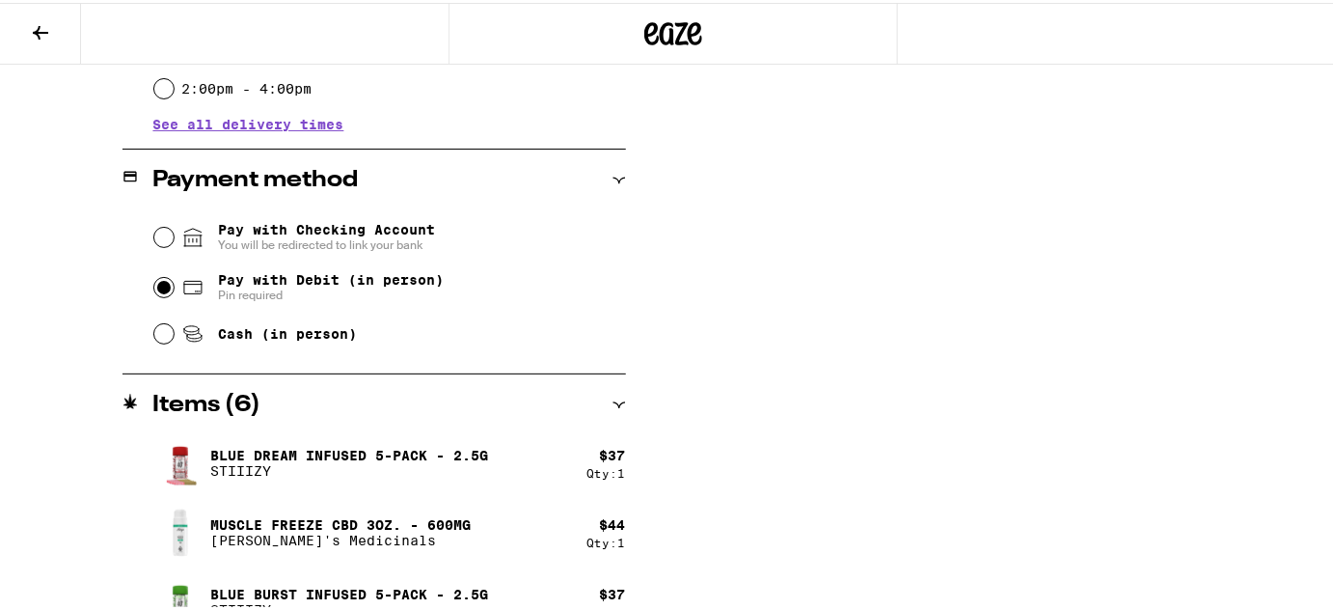
click at [159, 285] on input "Pay with Debit (in person) Pin required" at bounding box center [163, 284] width 19 height 19
radio input "true"
click at [97, 513] on div "**********" at bounding box center [673, 88] width 1347 height 1525
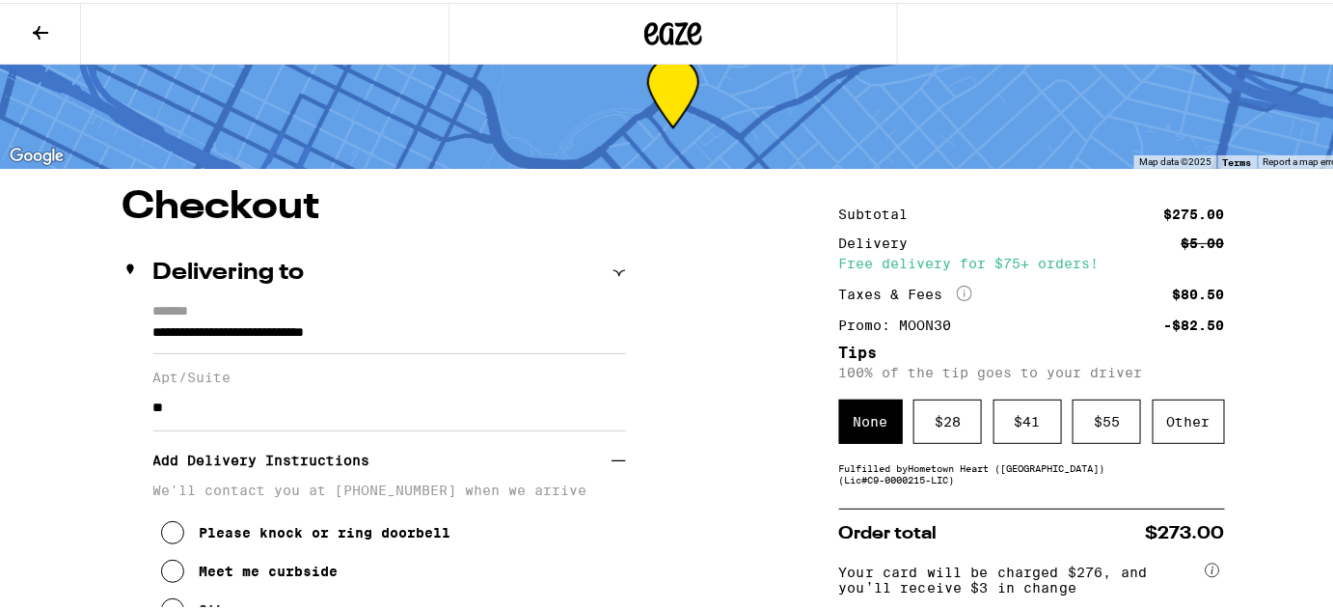
scroll to position [48, 0]
click at [1167, 418] on div "Other" at bounding box center [1189, 419] width 72 height 44
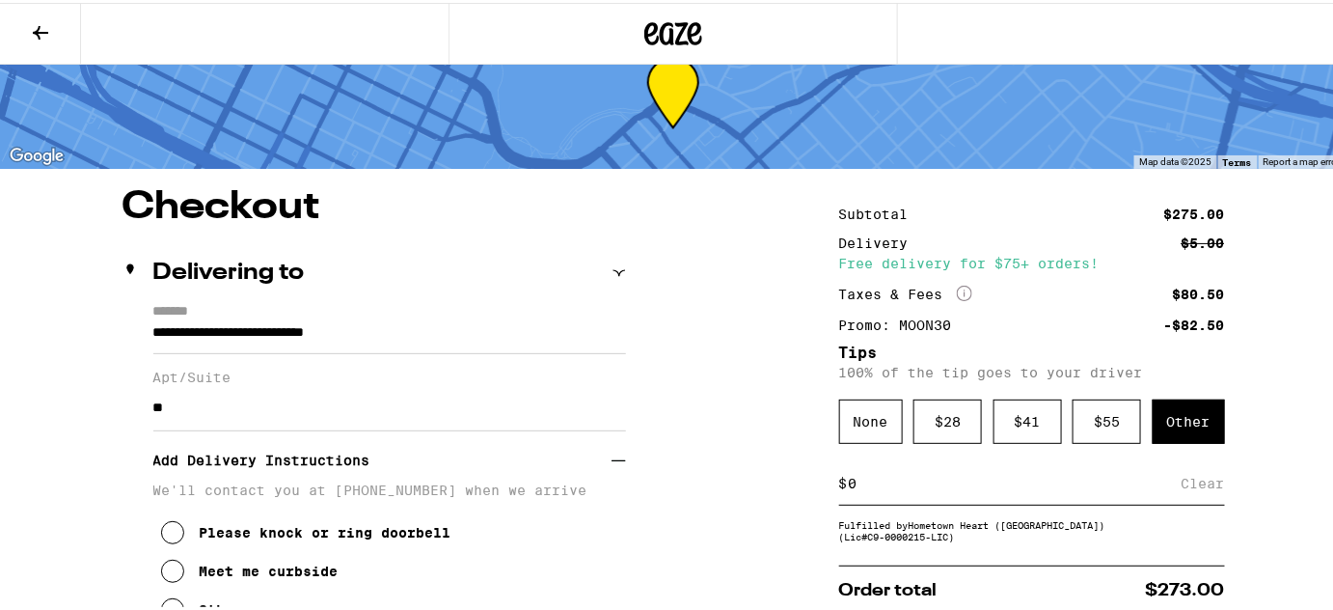
click at [912, 475] on input at bounding box center [1015, 480] width 334 height 17
type input "20"
click at [1199, 488] on div "Save" at bounding box center [1208, 480] width 35 height 42
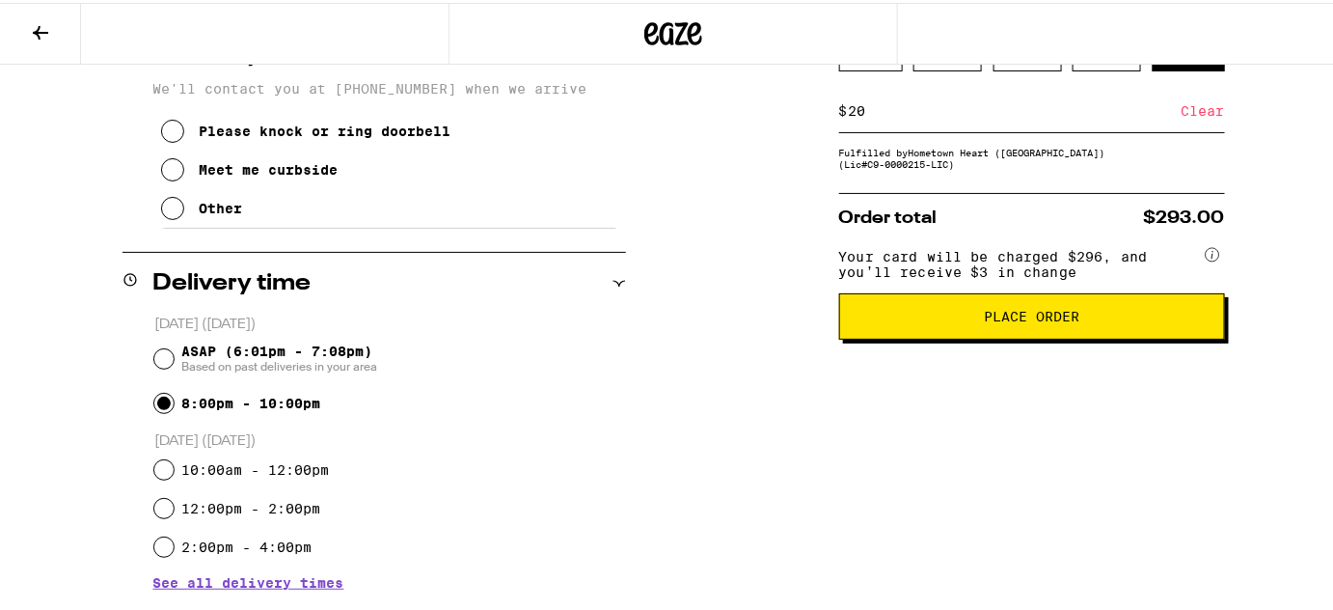
scroll to position [451, 0]
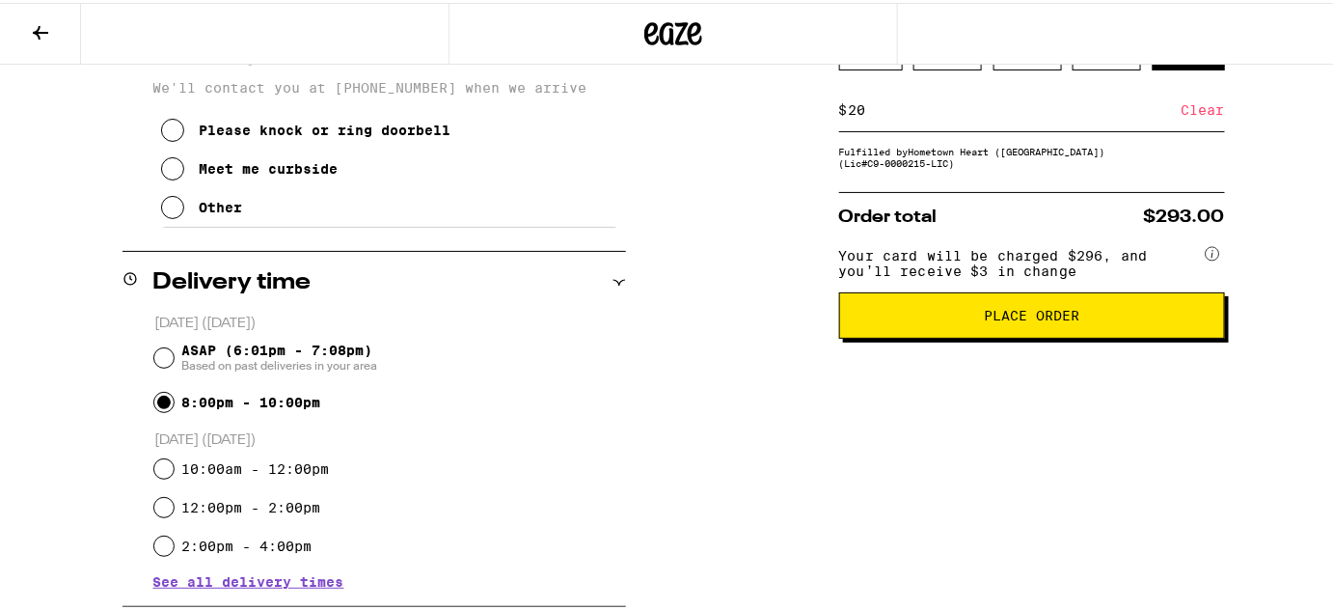
click at [1070, 336] on button "Place Order" at bounding box center [1032, 312] width 386 height 46
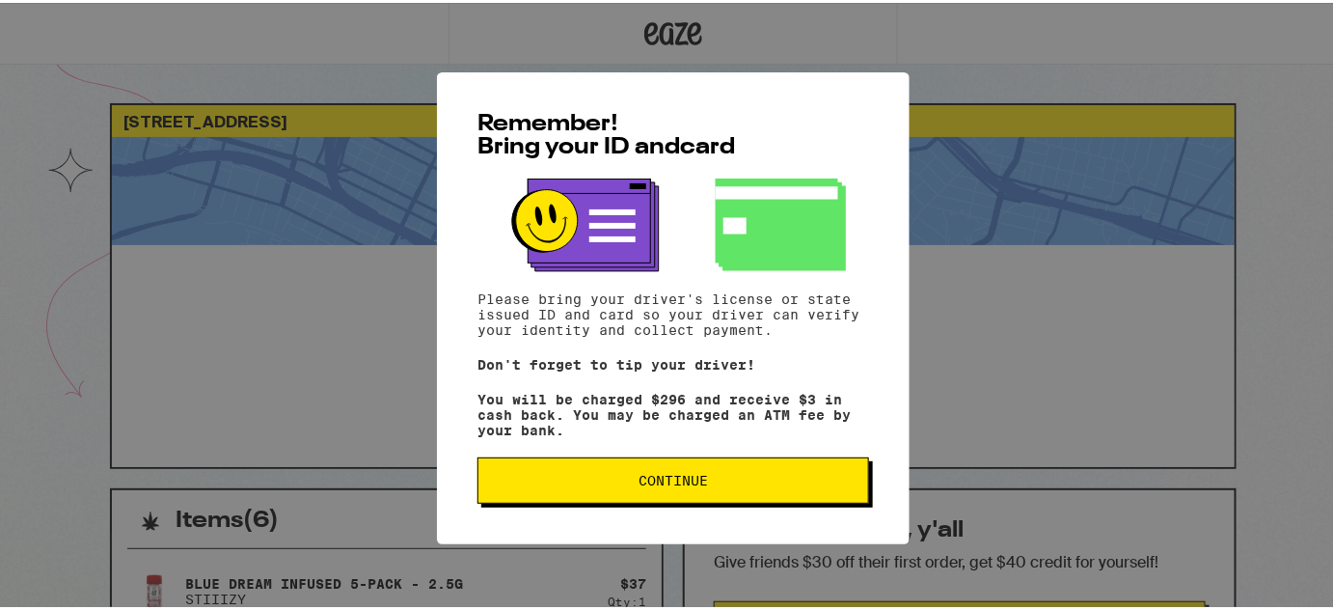
click at [774, 491] on button "Continue" at bounding box center [674, 477] width 392 height 46
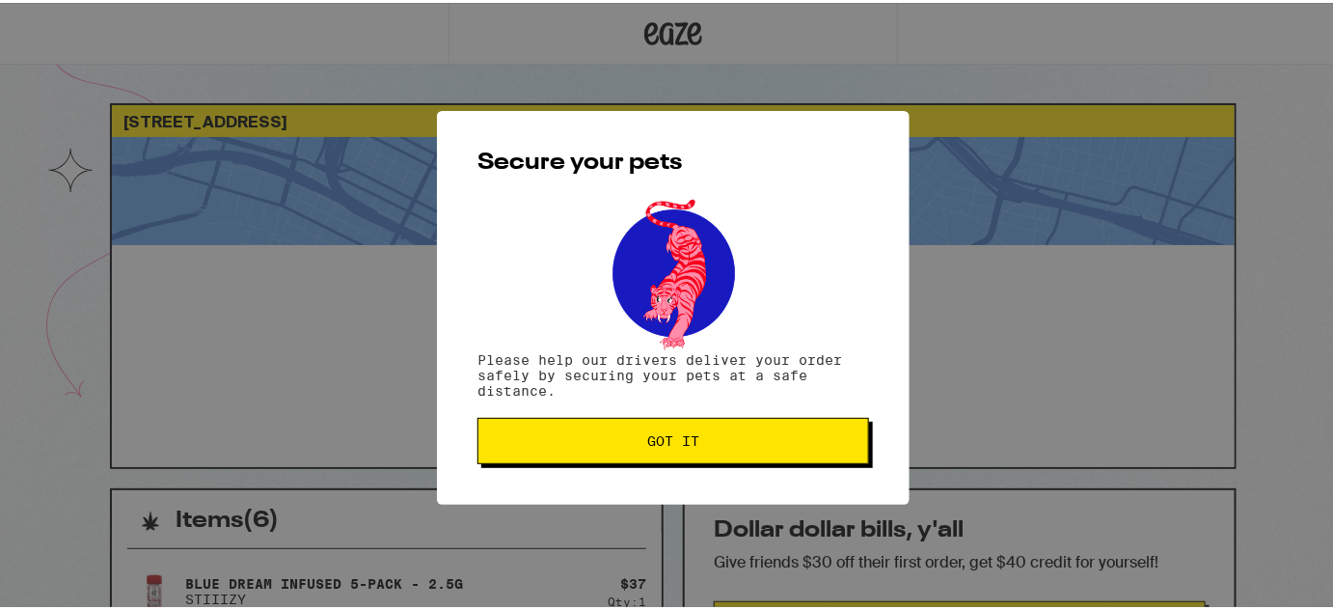
click at [718, 453] on button "Got it" at bounding box center [674, 438] width 392 height 46
